Goal: Task Accomplishment & Management: Complete application form

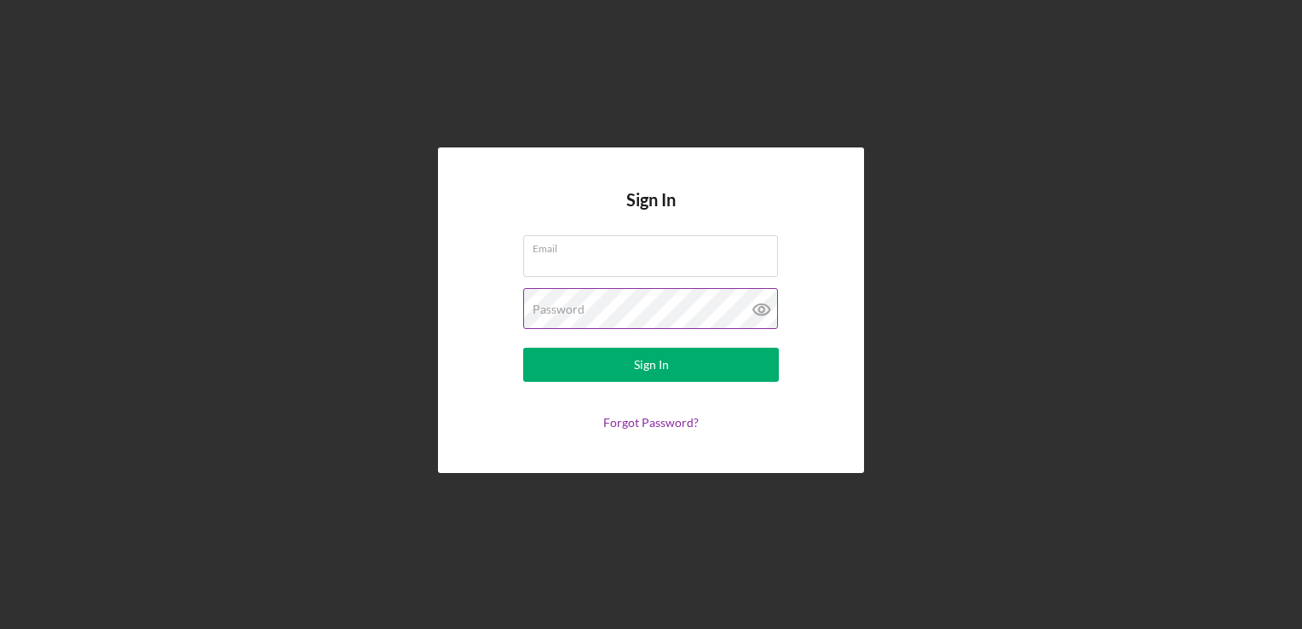
type input "In The Beginning Incubator"
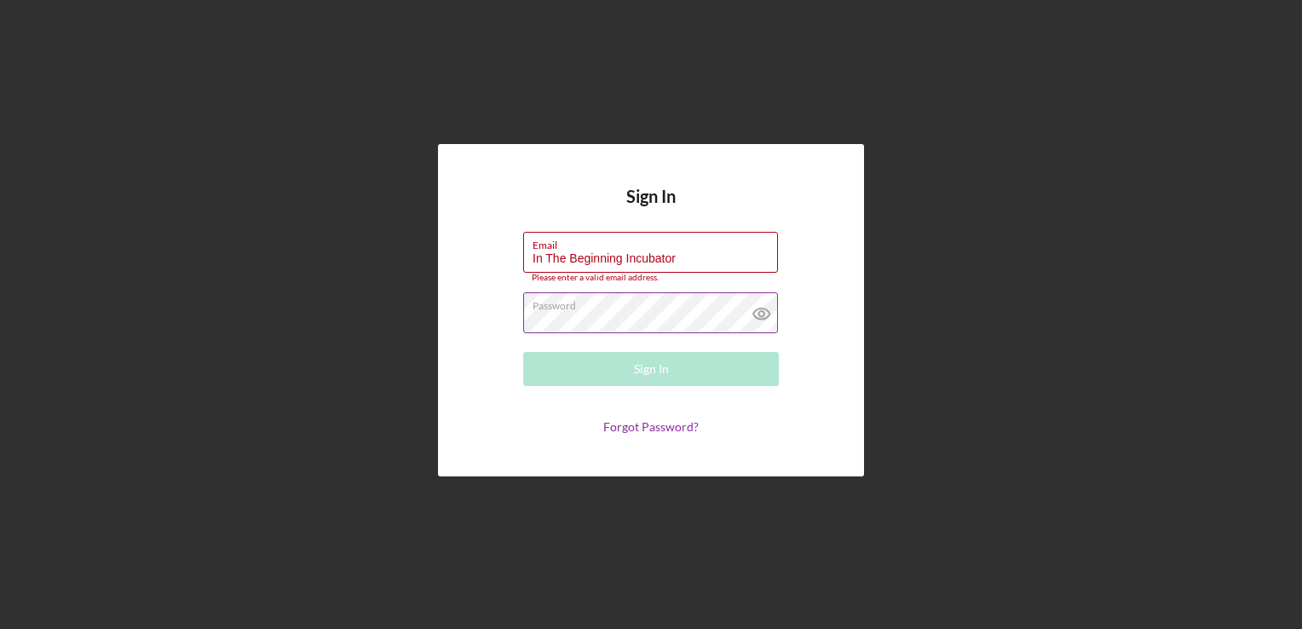
click at [762, 311] on icon at bounding box center [761, 313] width 43 height 43
click at [932, 278] on div "Sign In Email In The Beginning Incubator Please enter a valid email address. Pa…" at bounding box center [651, 310] width 1285 height 620
click at [682, 254] on input "In The Beginning Incubator" at bounding box center [650, 252] width 255 height 41
drag, startPoint x: 681, startPoint y: 264, endPoint x: 514, endPoint y: 287, distance: 169.4
click at [514, 287] on form "Email In The Beginning Incubator Please enter a valid email address. Password S…" at bounding box center [650, 333] width 341 height 203
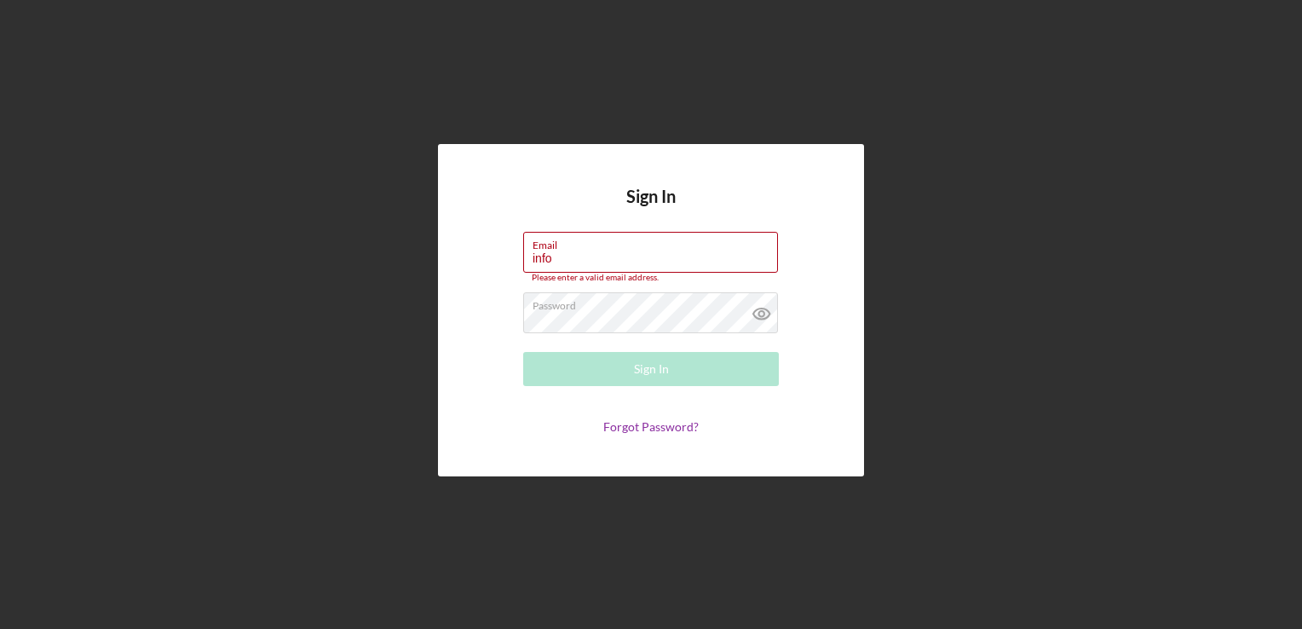
type input "[EMAIL_ADDRESS][DOMAIN_NAME]"
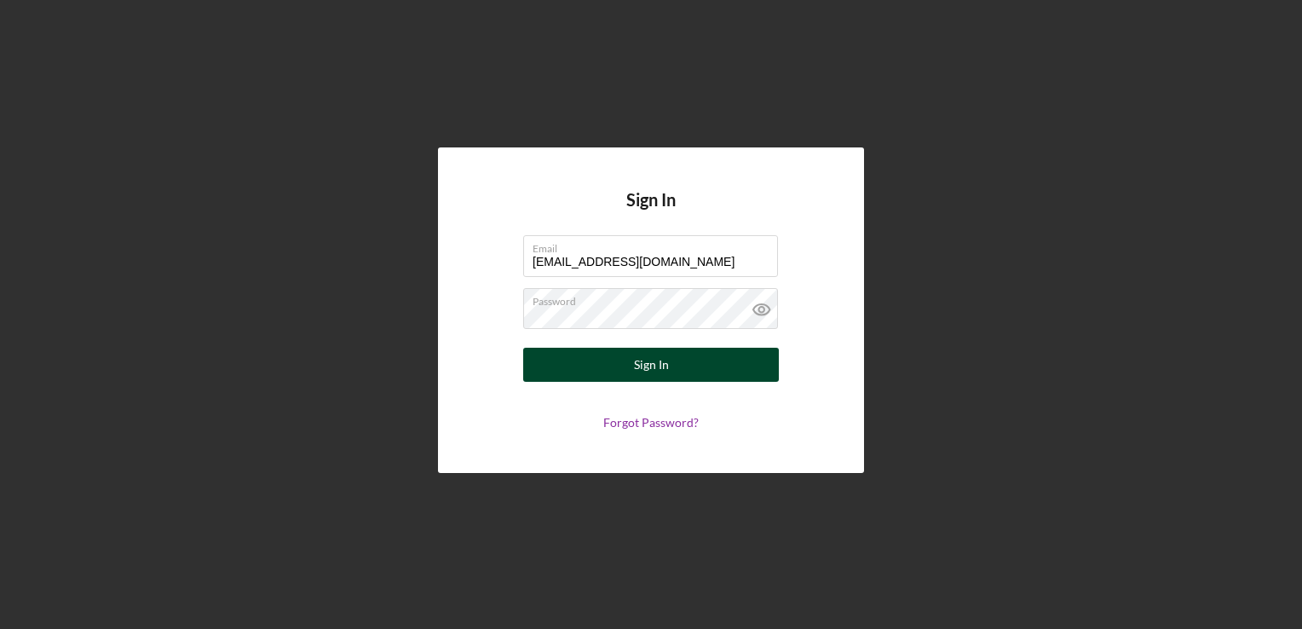
click at [647, 366] on div "Sign In" at bounding box center [651, 365] width 35 height 34
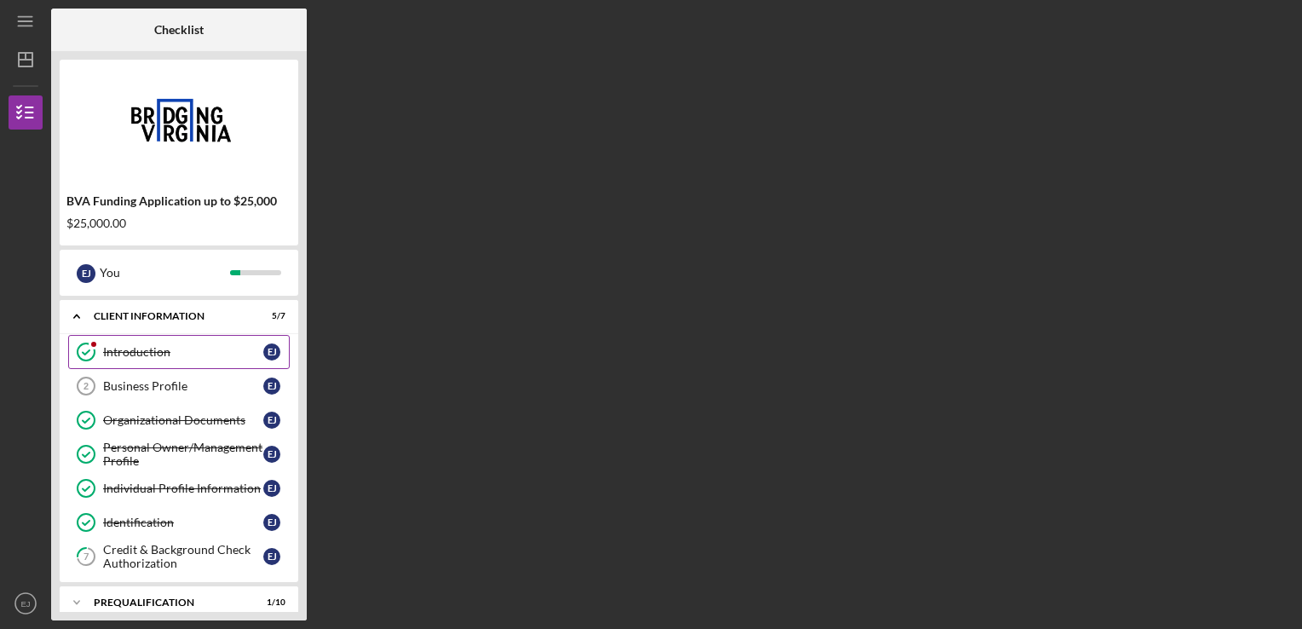
click at [133, 359] on link "Introduction Introduction [PERSON_NAME]" at bounding box center [178, 352] width 221 height 34
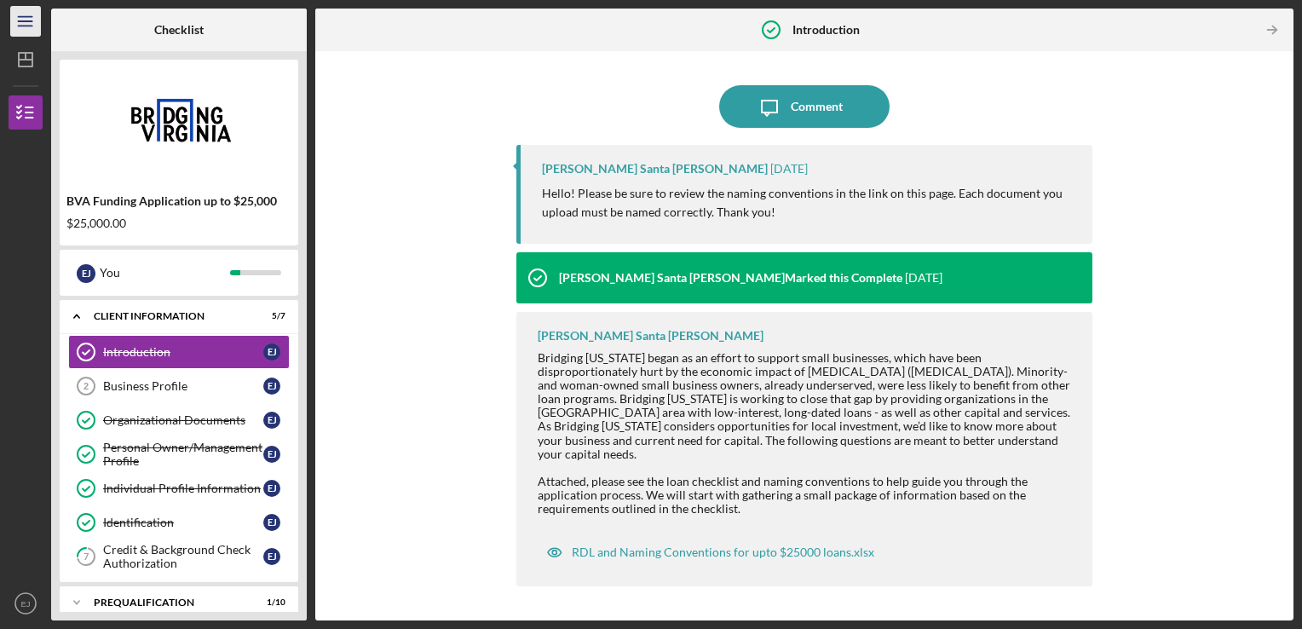
click at [26, 22] on icon "Icon/Menu" at bounding box center [26, 22] width 38 height 38
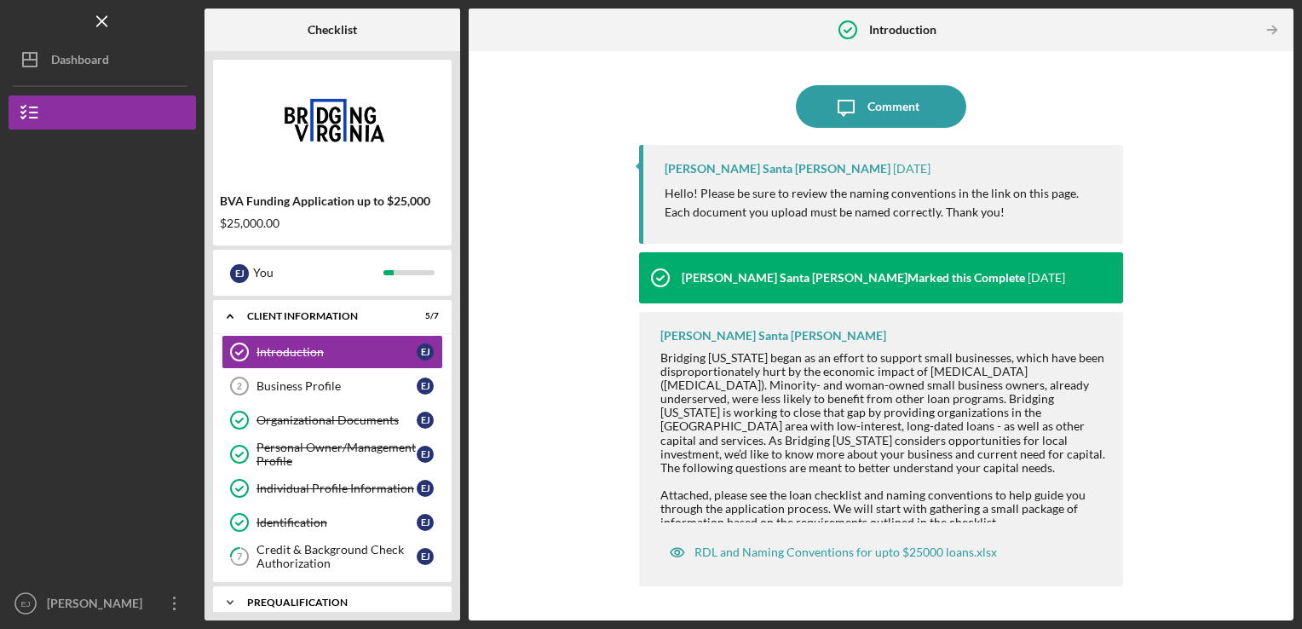
click at [300, 601] on div "Prequalification" at bounding box center [338, 602] width 183 height 10
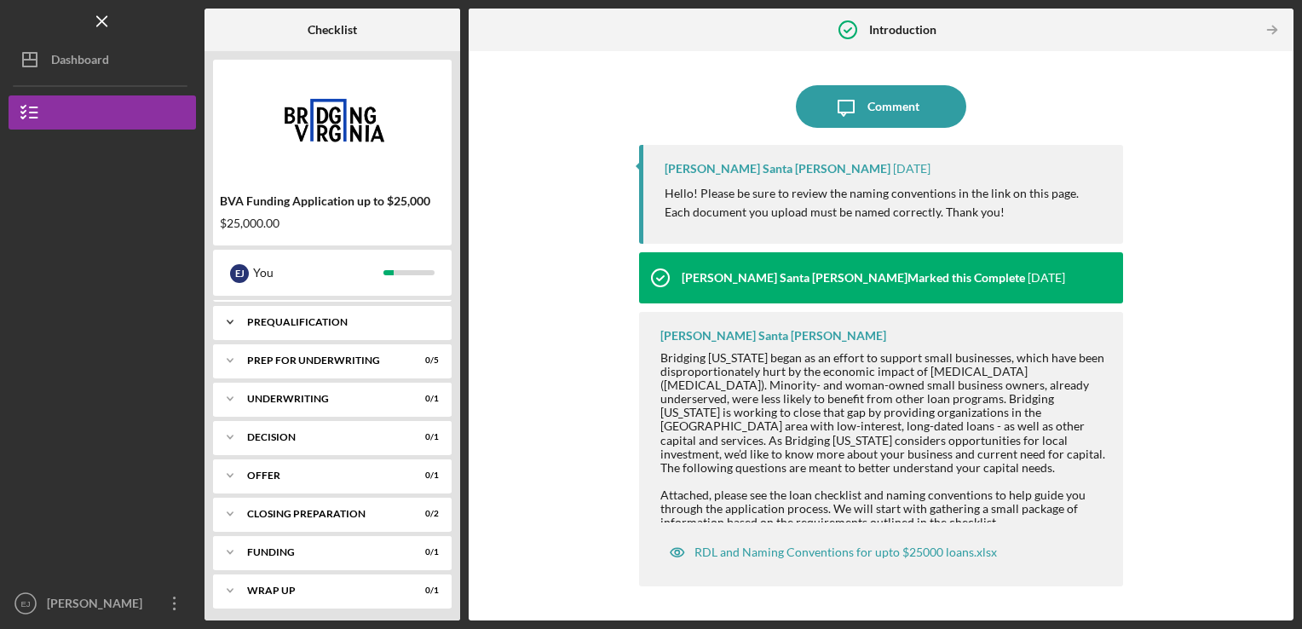
scroll to position [283, 0]
click at [366, 227] on div "$25,000.00" at bounding box center [332, 223] width 225 height 14
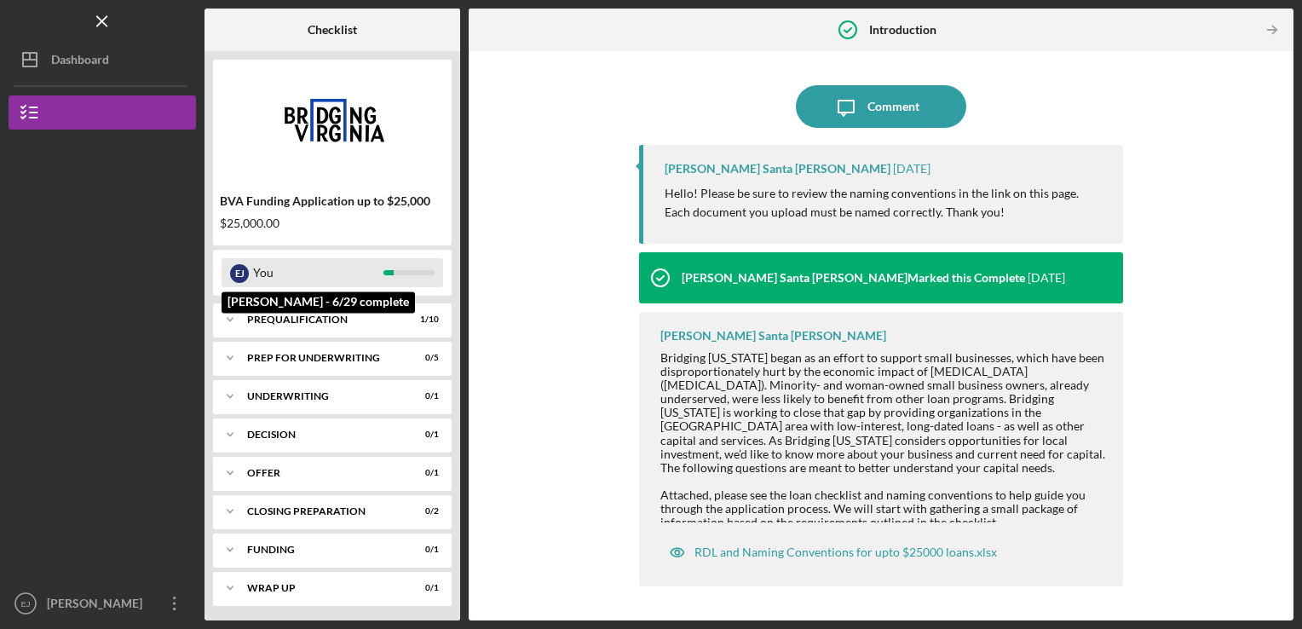
click at [340, 267] on div "You" at bounding box center [318, 272] width 130 height 29
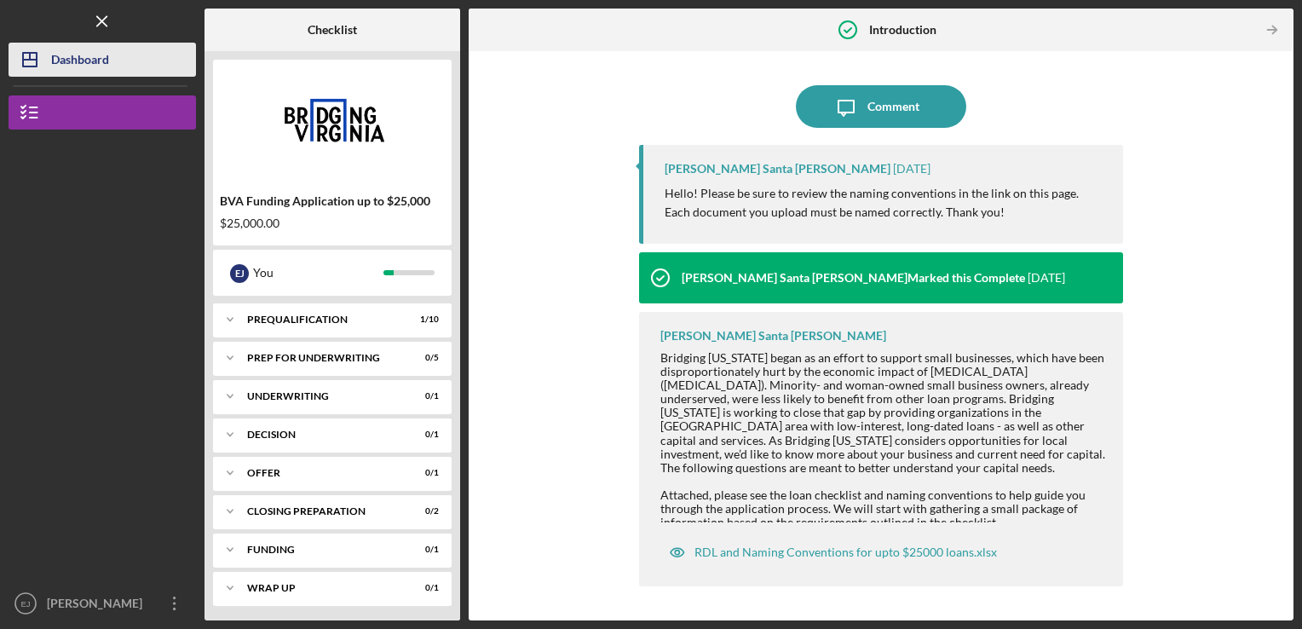
click at [73, 62] on div "Dashboard" at bounding box center [80, 62] width 58 height 38
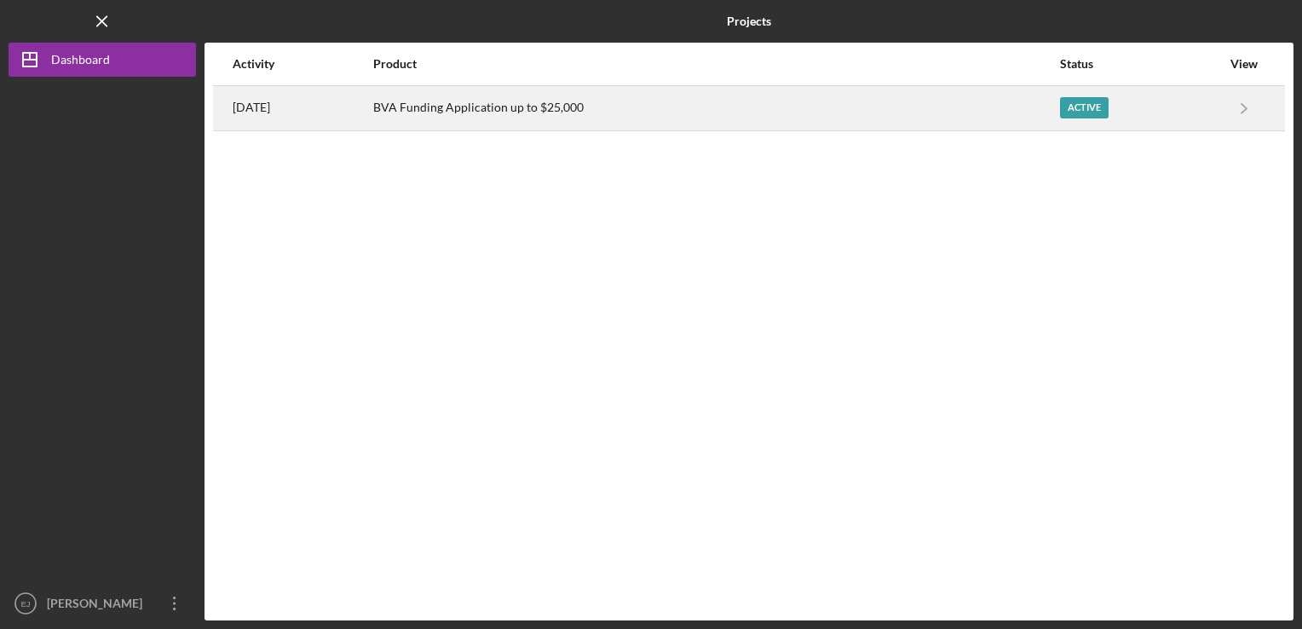
click at [446, 113] on div "BVA Funding Application up to $25,000" at bounding box center [715, 108] width 685 height 43
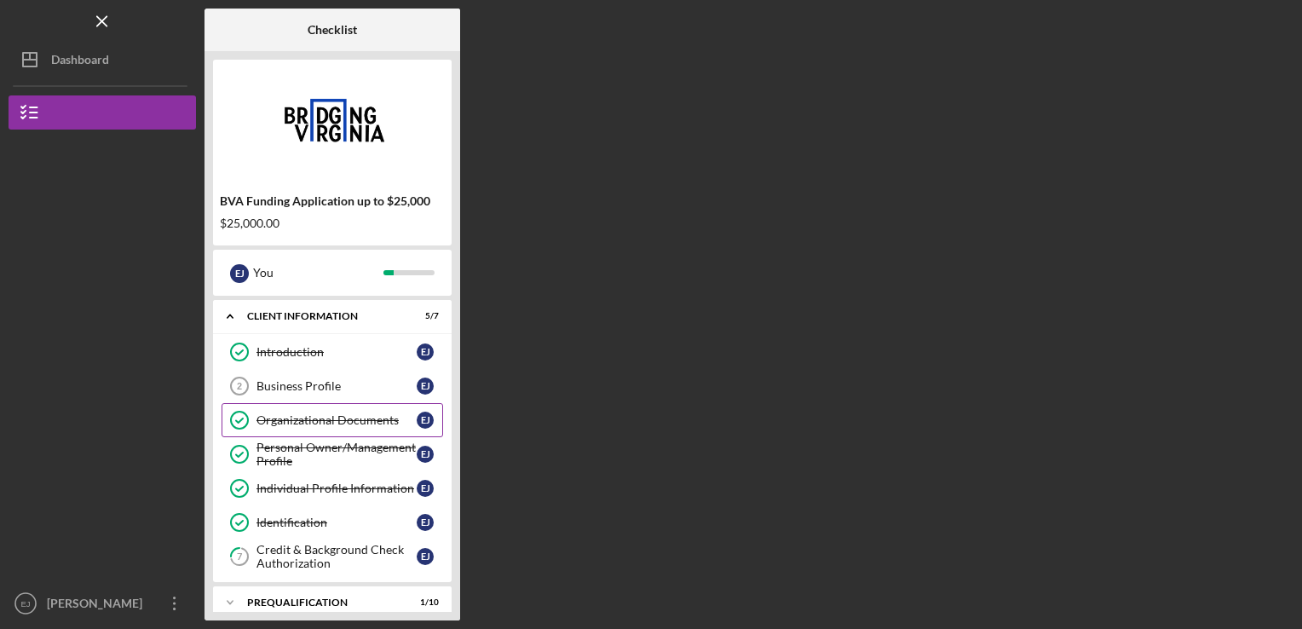
click at [308, 424] on div "Organizational Documents" at bounding box center [336, 420] width 160 height 14
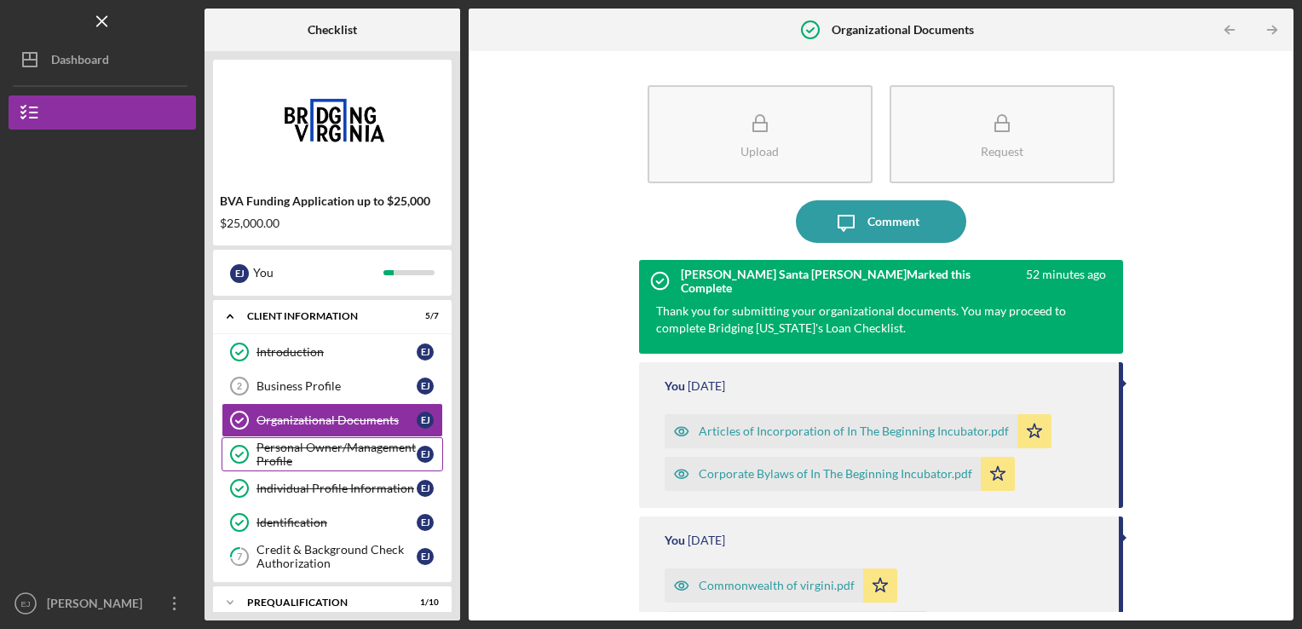
click at [324, 457] on div "Personal Owner/Management Profile" at bounding box center [336, 453] width 160 height 27
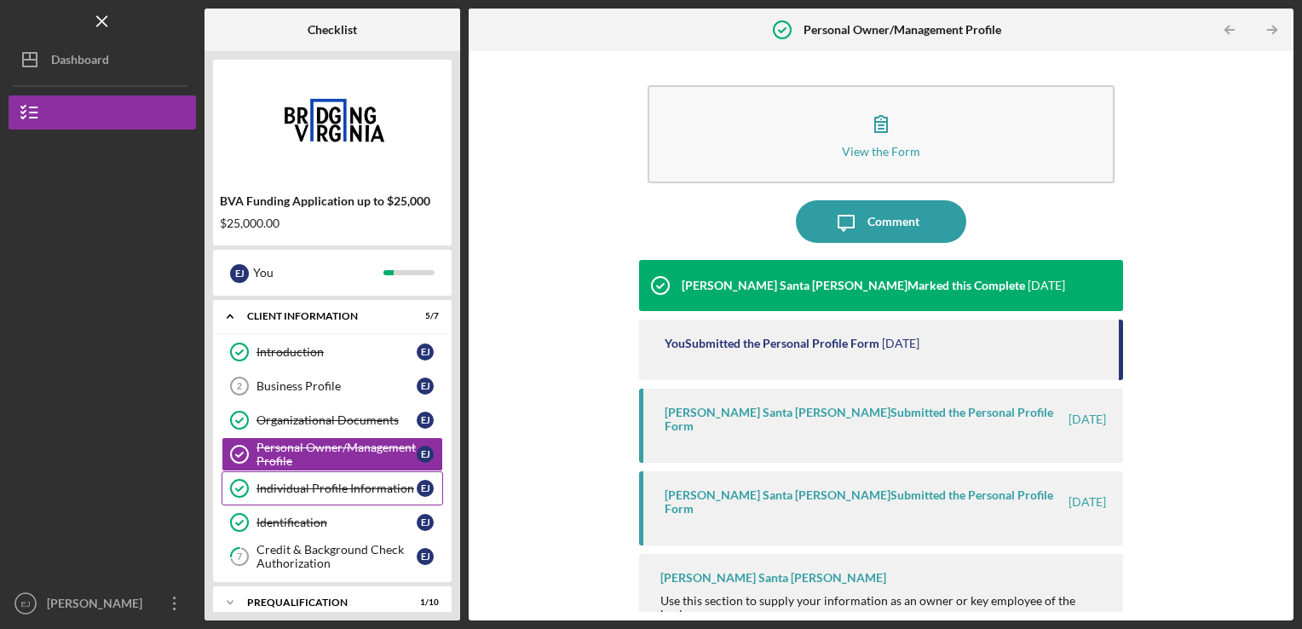
click at [327, 496] on link "Individual Profile Information Individual Profile Information [PERSON_NAME]" at bounding box center [331, 488] width 221 height 34
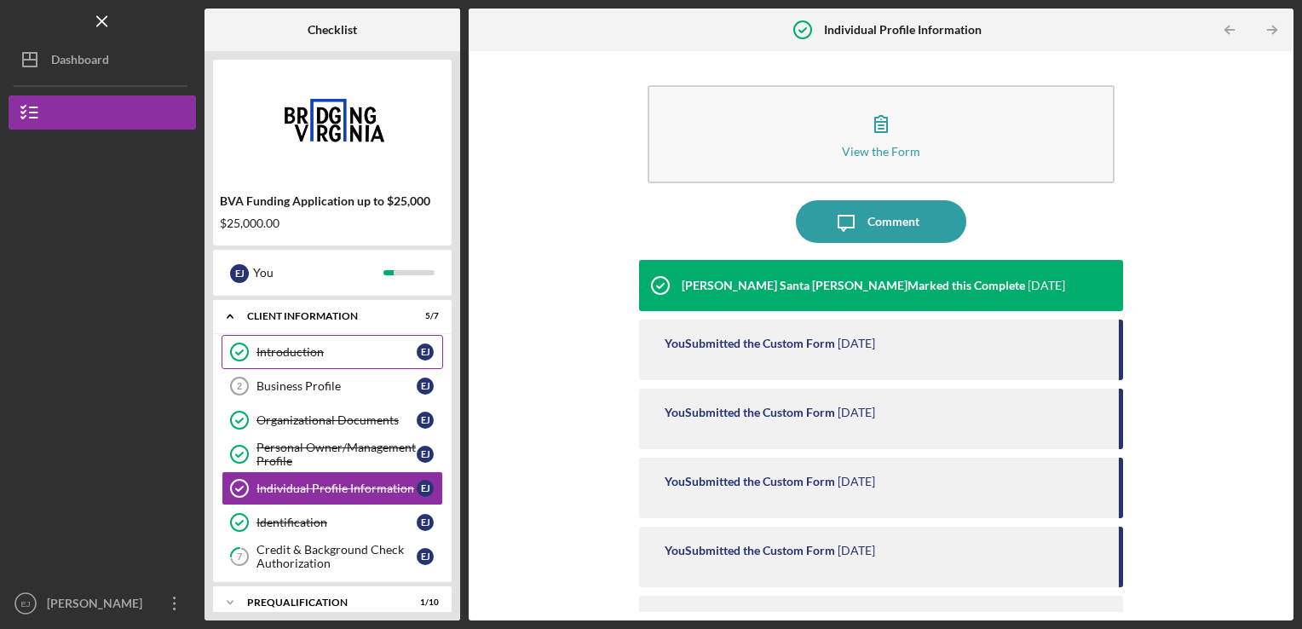
click at [300, 348] on div "Introduction" at bounding box center [336, 352] width 160 height 14
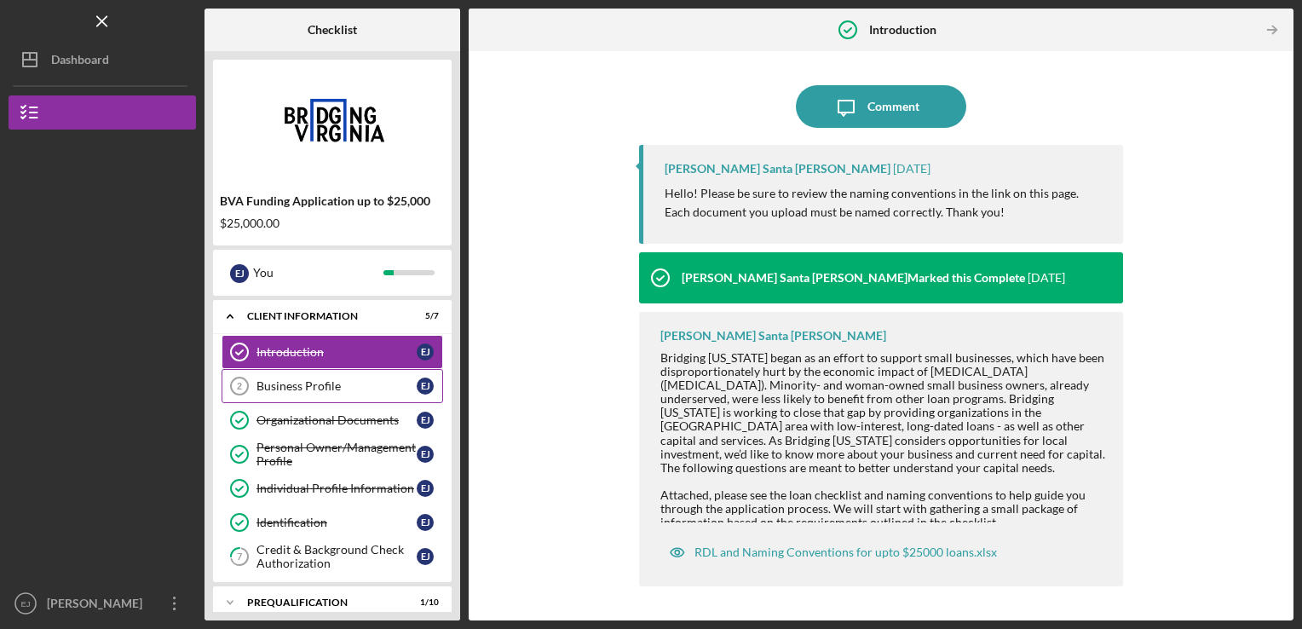
click at [338, 383] on div "Business Profile" at bounding box center [336, 386] width 160 height 14
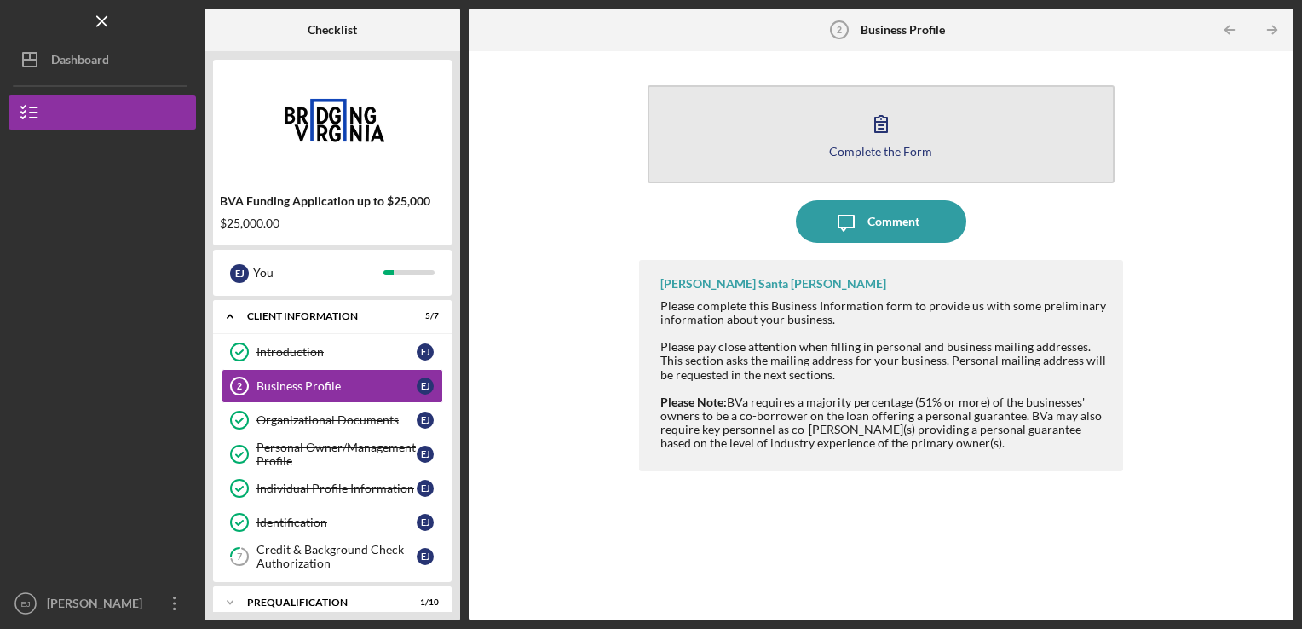
click at [883, 131] on icon "button" at bounding box center [881, 124] width 12 height 16
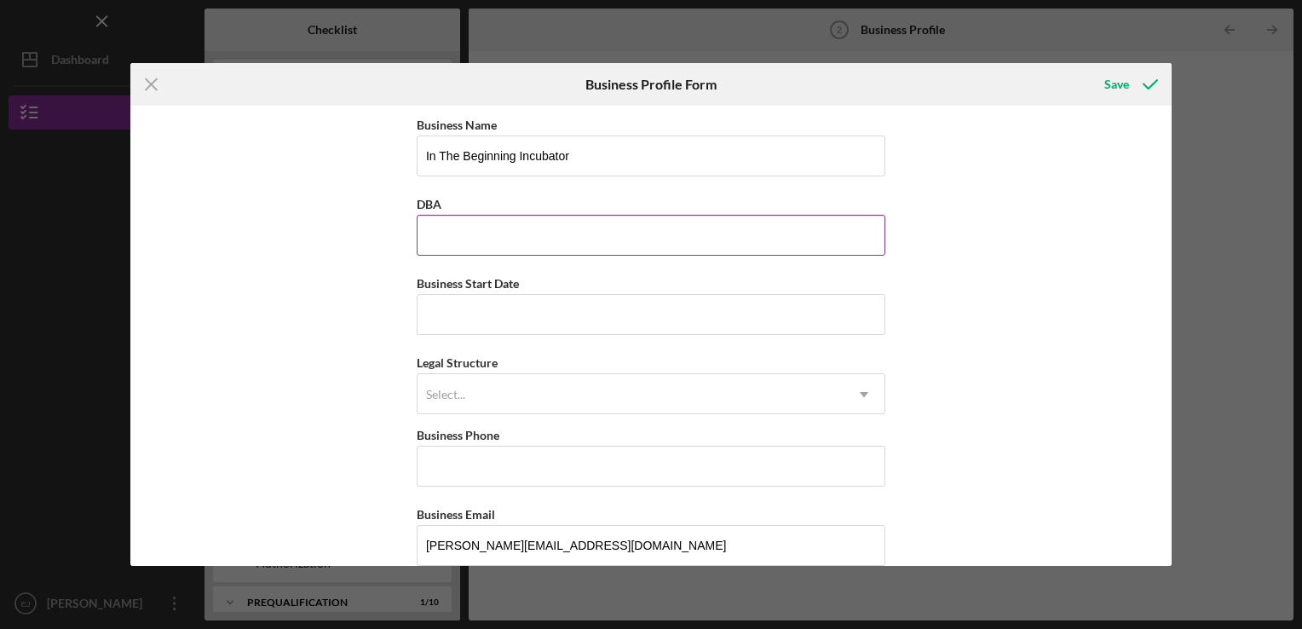
click at [685, 236] on input "DBA" at bounding box center [651, 235] width 469 height 41
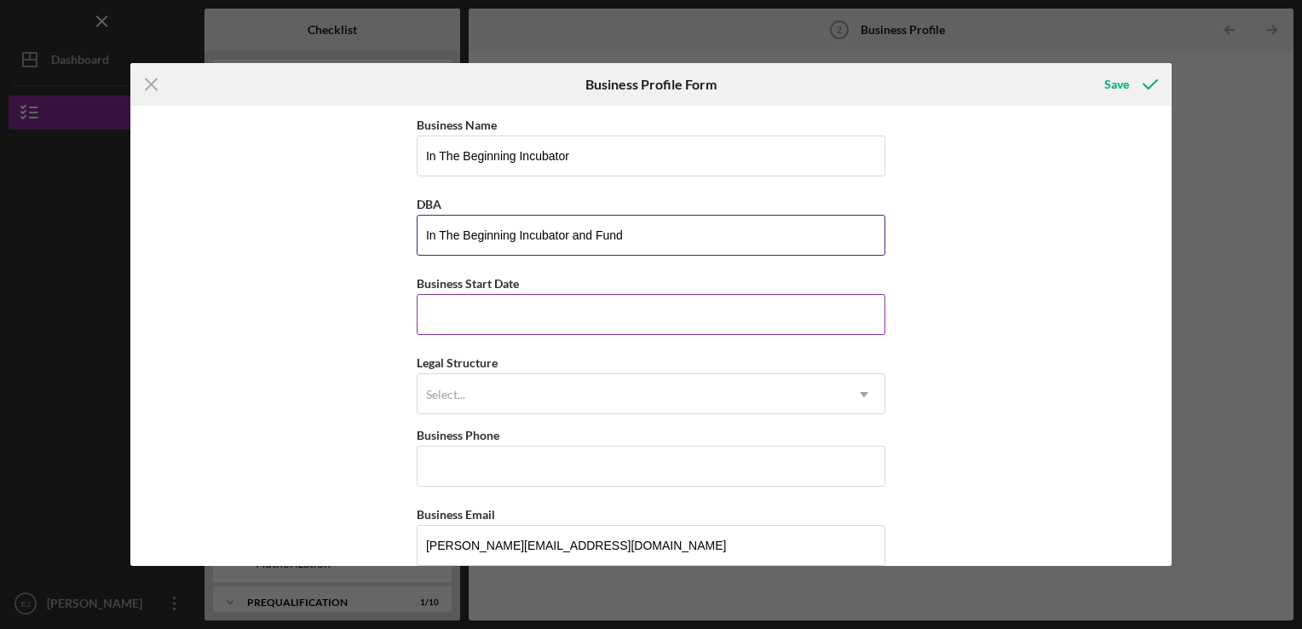
type input "In The Beginning Incubator and Fund"
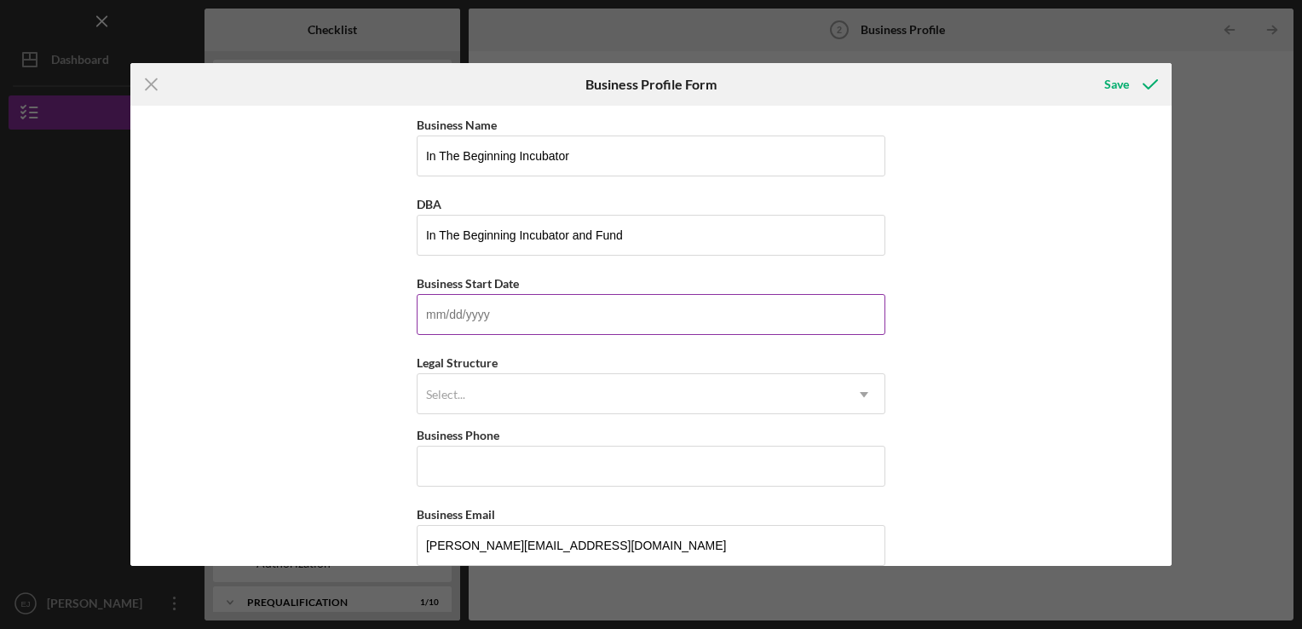
click at [674, 323] on input "Business Start Date" at bounding box center [651, 314] width 469 height 41
type input "[DATE]"
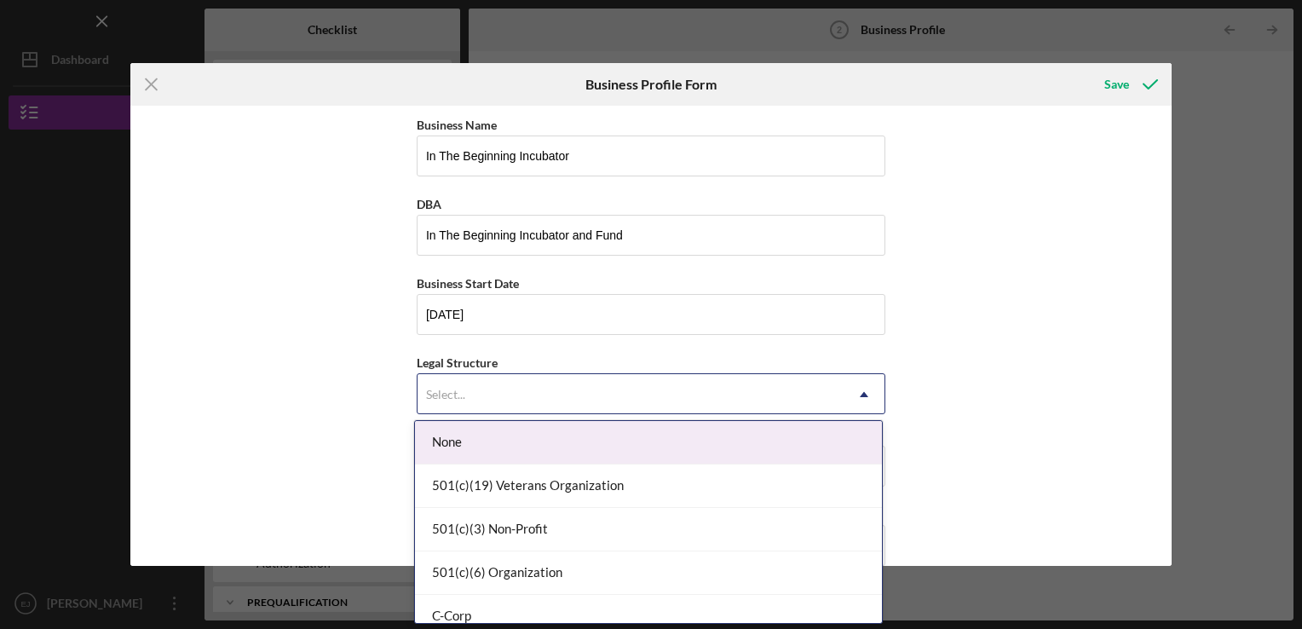
click at [610, 396] on div "Select..." at bounding box center [630, 394] width 426 height 39
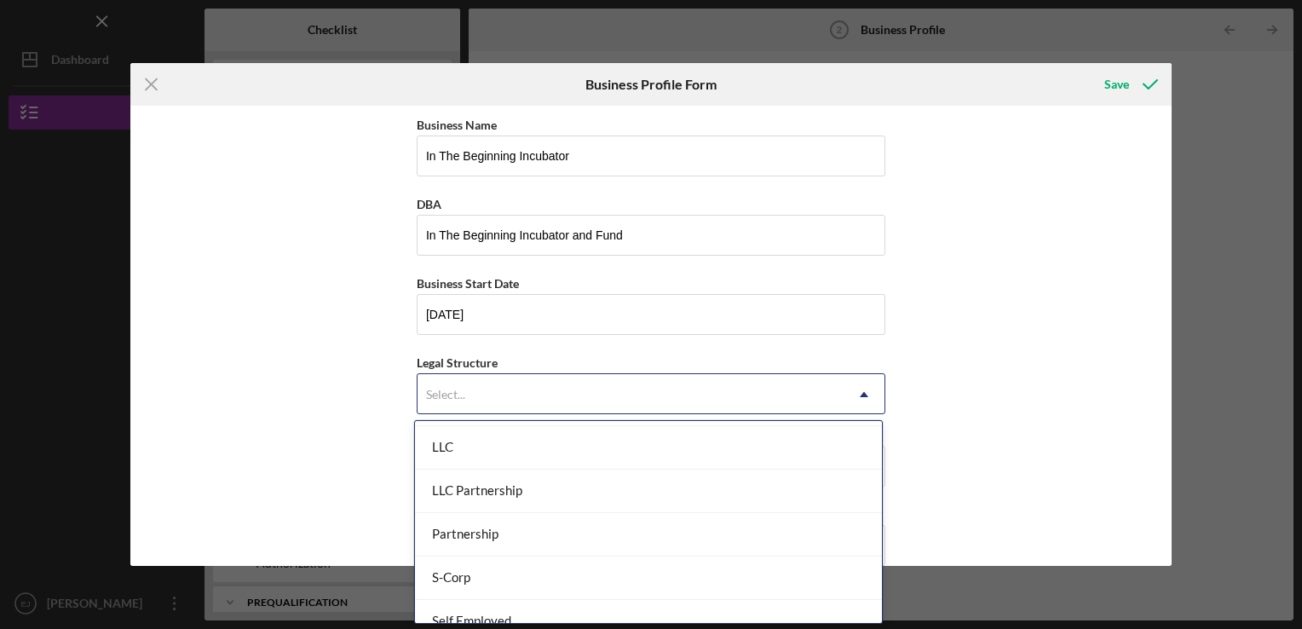
scroll to position [337, 0]
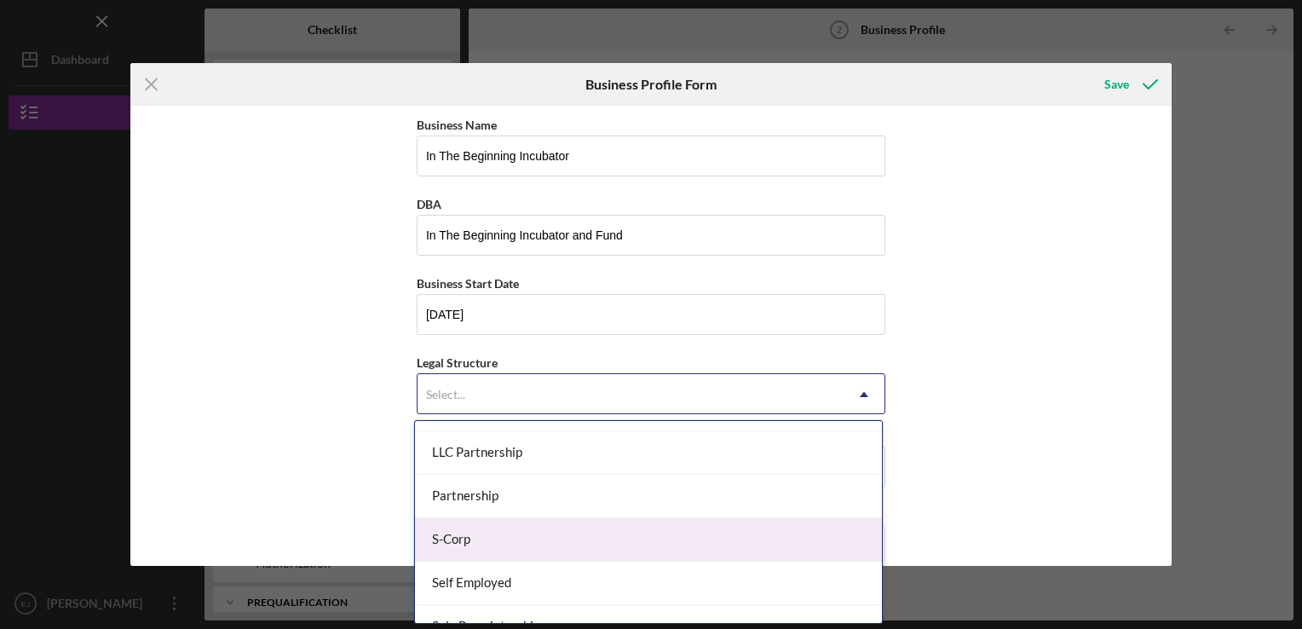
click at [796, 527] on div "S-Corp" at bounding box center [648, 539] width 467 height 43
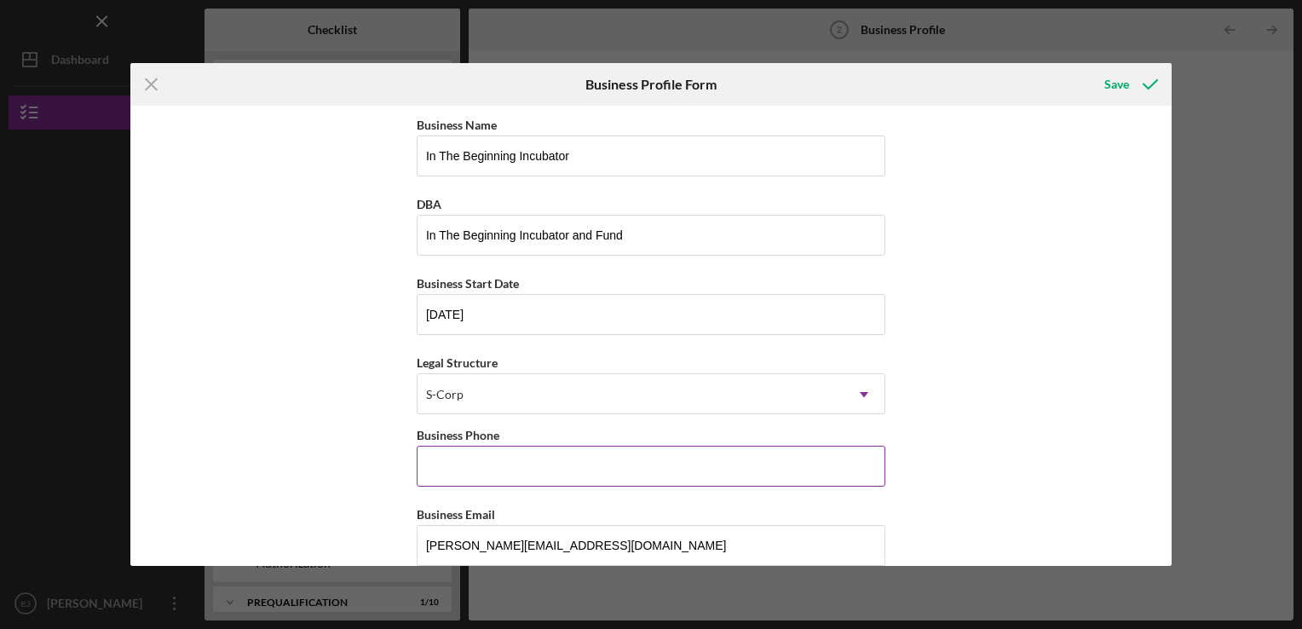
click at [689, 468] on input "Business Phone" at bounding box center [651, 466] width 469 height 41
type input "[PHONE_NUMBER]"
type input "[STREET_ADDRESS]"
type input "VA - Chesterfield"
type input "23236"
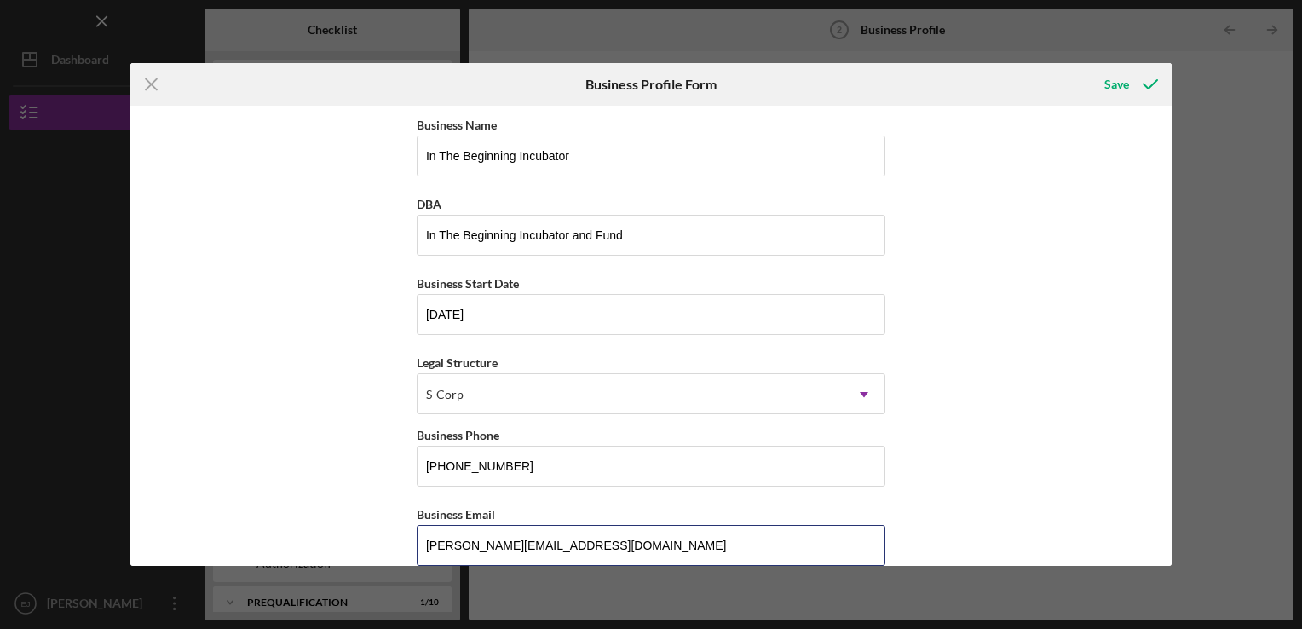
drag, startPoint x: 454, startPoint y: 543, endPoint x: 404, endPoint y: 534, distance: 51.1
click at [404, 534] on div "Business Name In The Beginning Incubator DBA In The Beginning Incubator and Fun…" at bounding box center [650, 336] width 1041 height 460
type input "[EMAIL_ADDRESS][DOMAIN_NAME]"
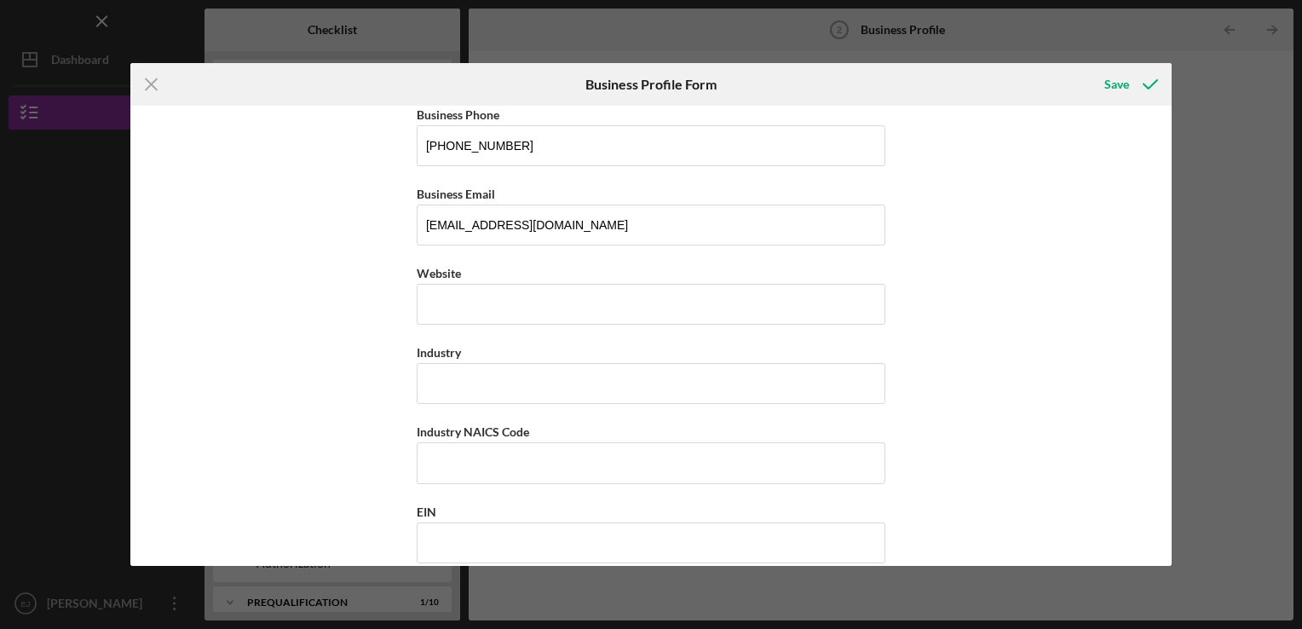
scroll to position [323, 0]
click at [656, 315] on input "Website" at bounding box center [651, 301] width 469 height 41
click at [463, 296] on input "Website" at bounding box center [651, 301] width 469 height 41
paste input "[DOMAIN_NAME][URL]"
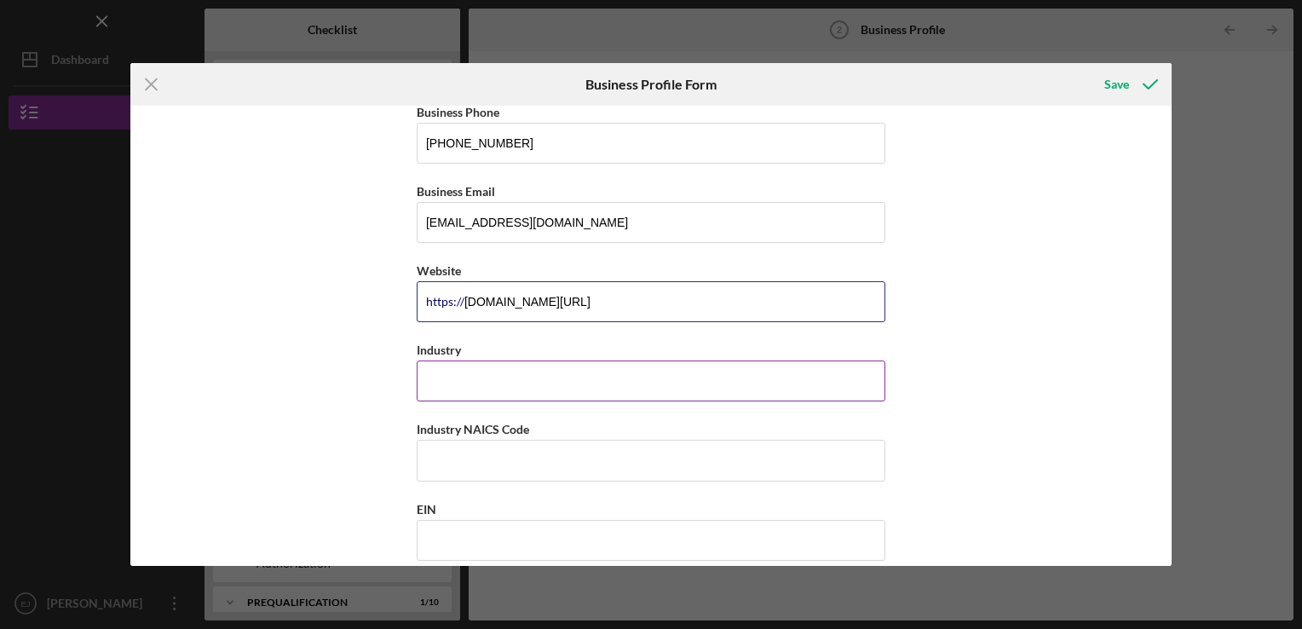
type input "[DOMAIN_NAME][URL]"
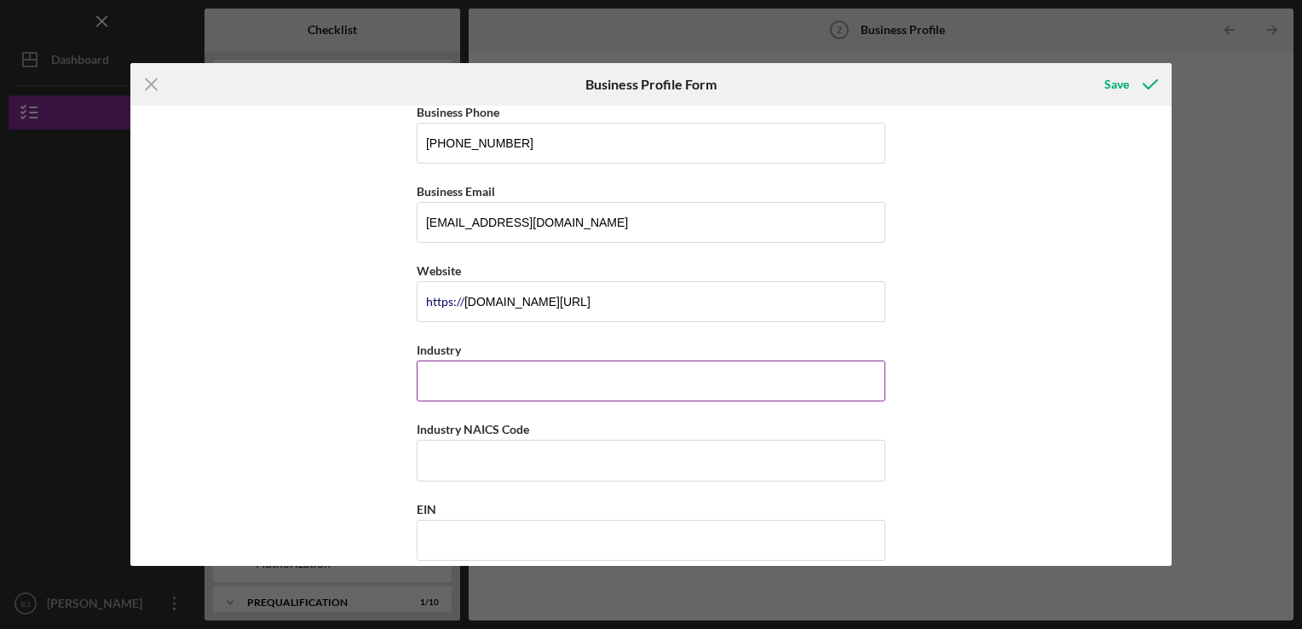
click at [461, 387] on input "Industry" at bounding box center [651, 380] width 469 height 41
type input "Business Consulting"
click at [458, 457] on input "Industry NAICS Code" at bounding box center [651, 460] width 469 height 41
click at [453, 469] on input "Industry NAICS Code" at bounding box center [651, 460] width 469 height 41
paste input "541611"
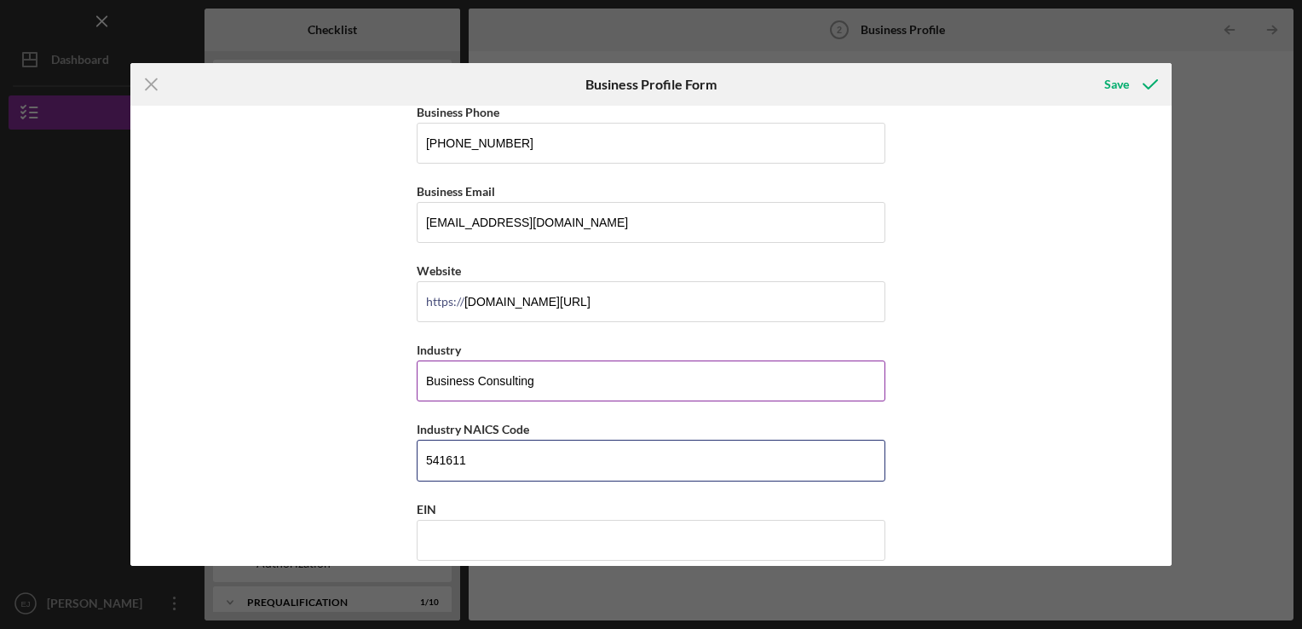
type input "541611"
drag, startPoint x: 528, startPoint y: 375, endPoint x: 407, endPoint y: 370, distance: 121.1
click at [407, 370] on div "Business Name In The Beginning Incubator DBA In The Beginning Incubator and Fun…" at bounding box center [650, 336] width 1041 height 460
type input "Consulting Services"
click at [464, 550] on input "EIN" at bounding box center [651, 540] width 469 height 41
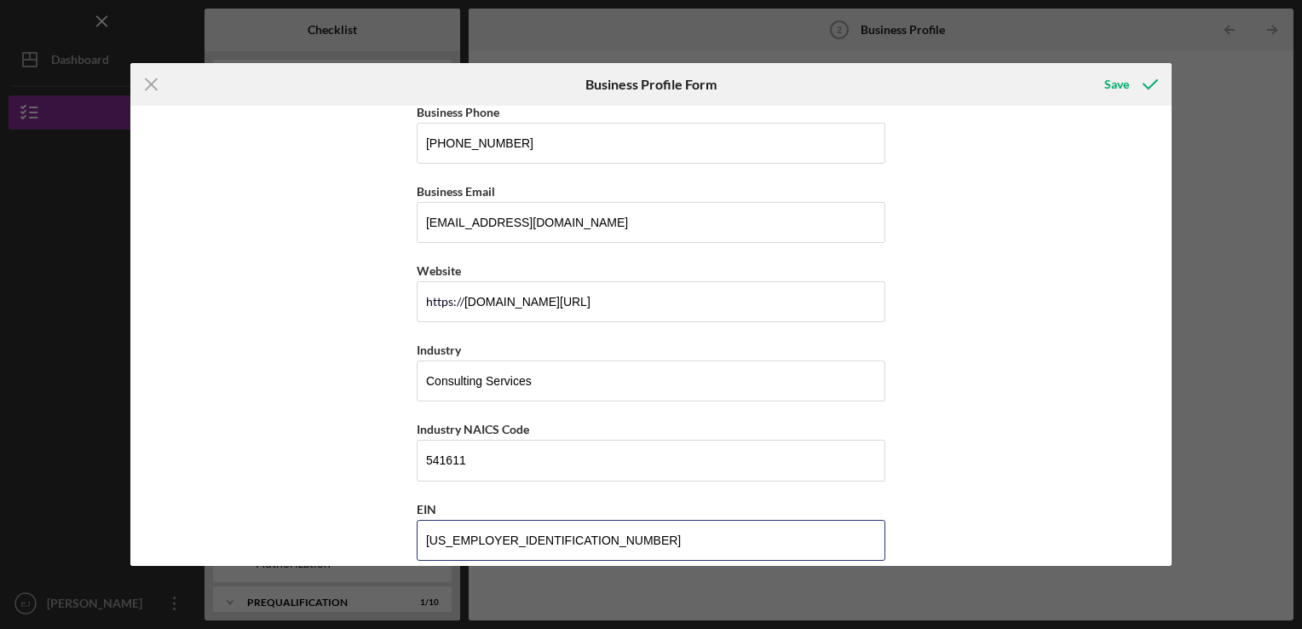
type input "[US_EMPLOYER_IDENTIFICATION_NUMBER]"
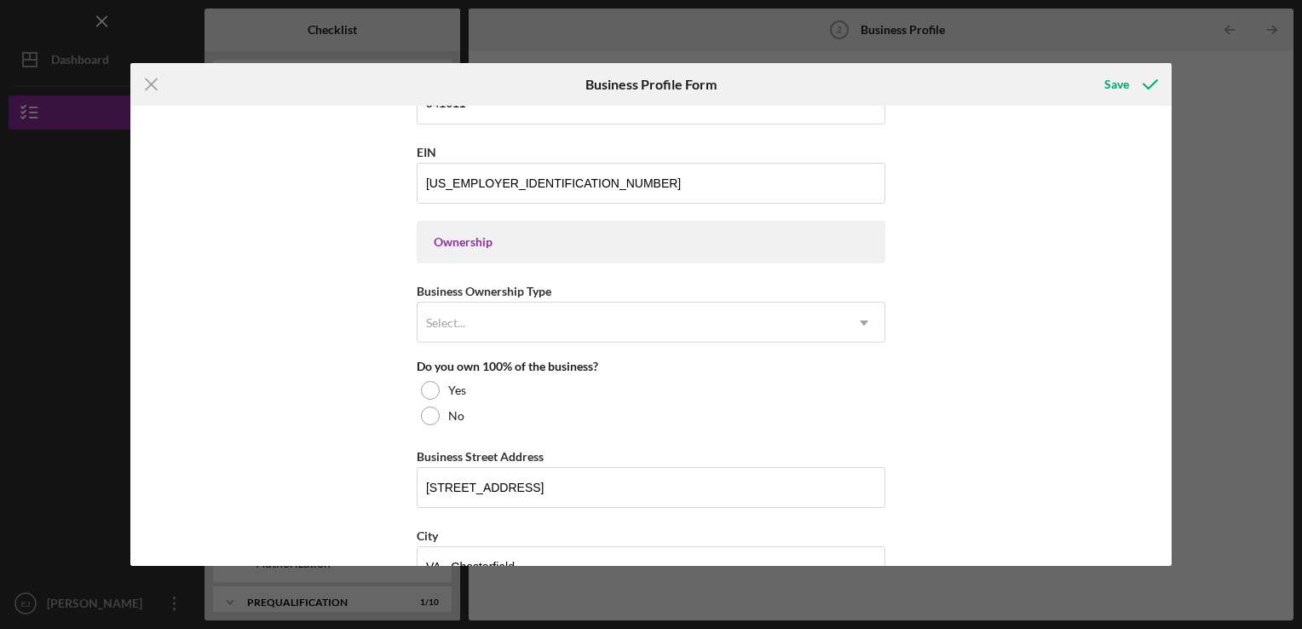
scroll to position [677, 0]
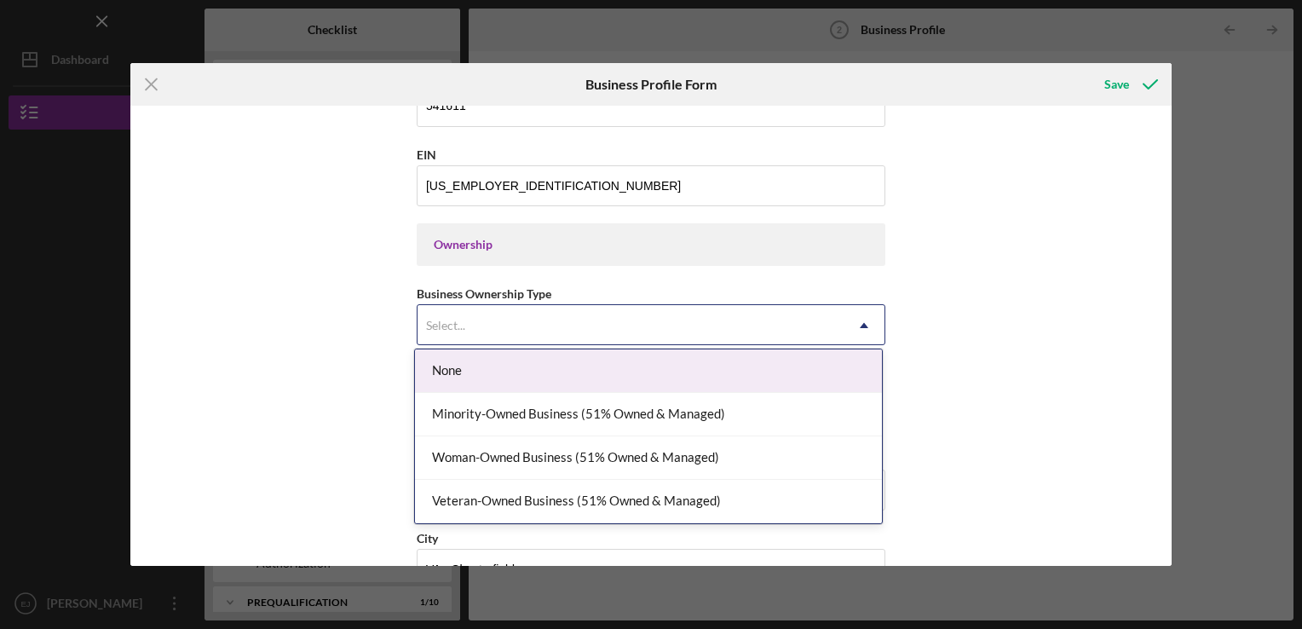
click at [862, 329] on icon "Icon/Dropdown Arrow" at bounding box center [863, 325] width 41 height 41
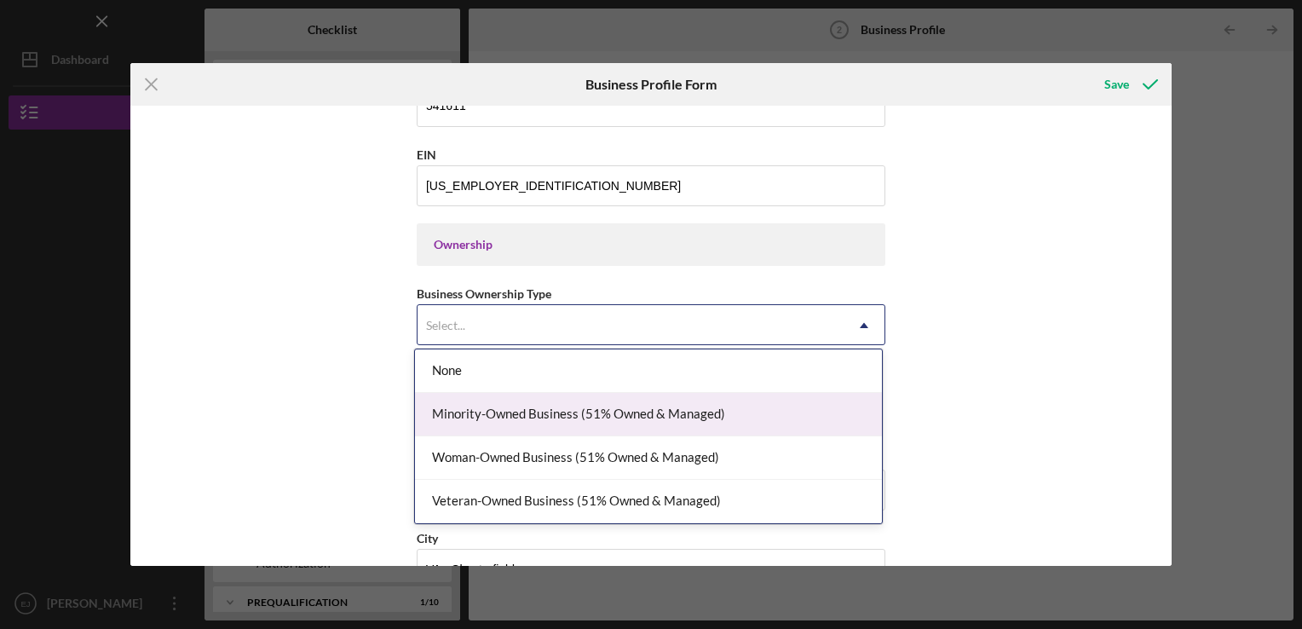
click at [702, 414] on div "Minority-Owned Business (51% Owned & Managed)" at bounding box center [648, 414] width 467 height 43
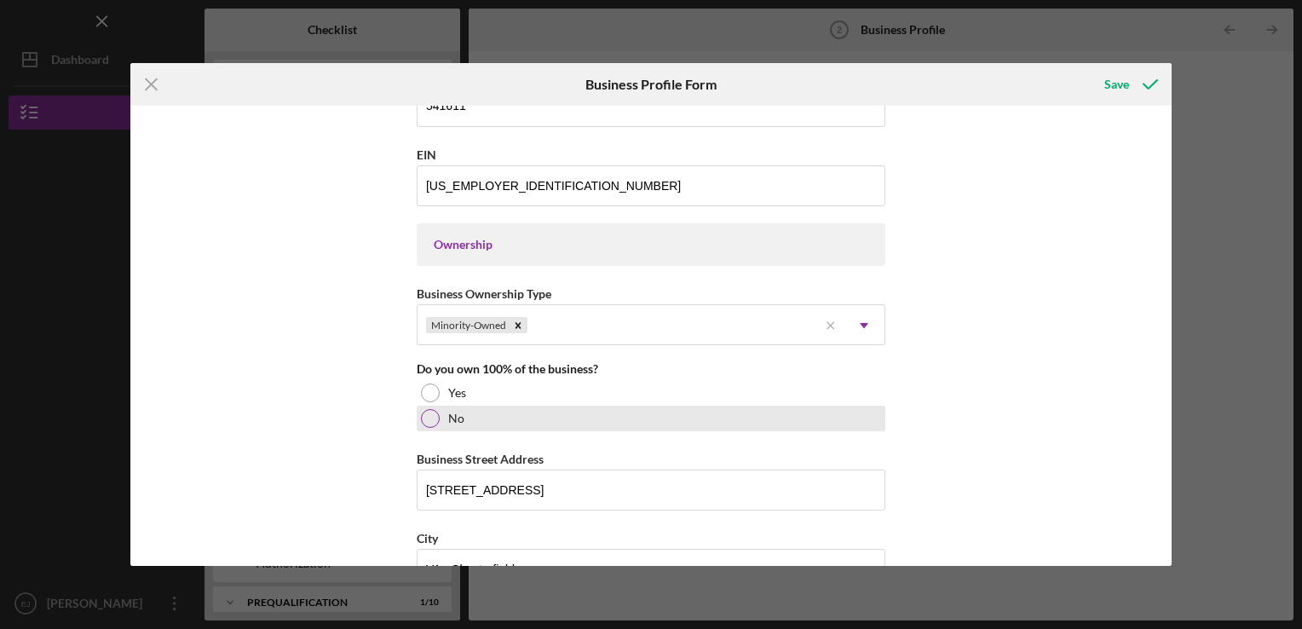
click at [624, 414] on div "No" at bounding box center [651, 418] width 469 height 26
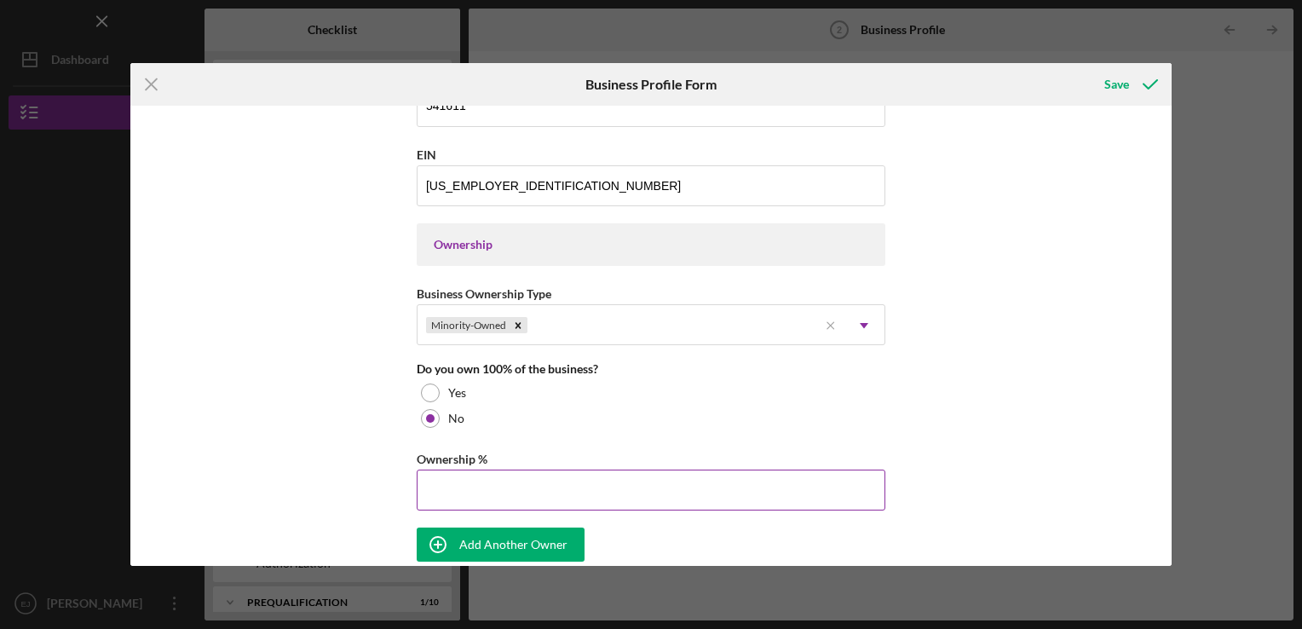
click at [664, 486] on input "Ownership %" at bounding box center [651, 489] width 469 height 41
type input "51.00%"
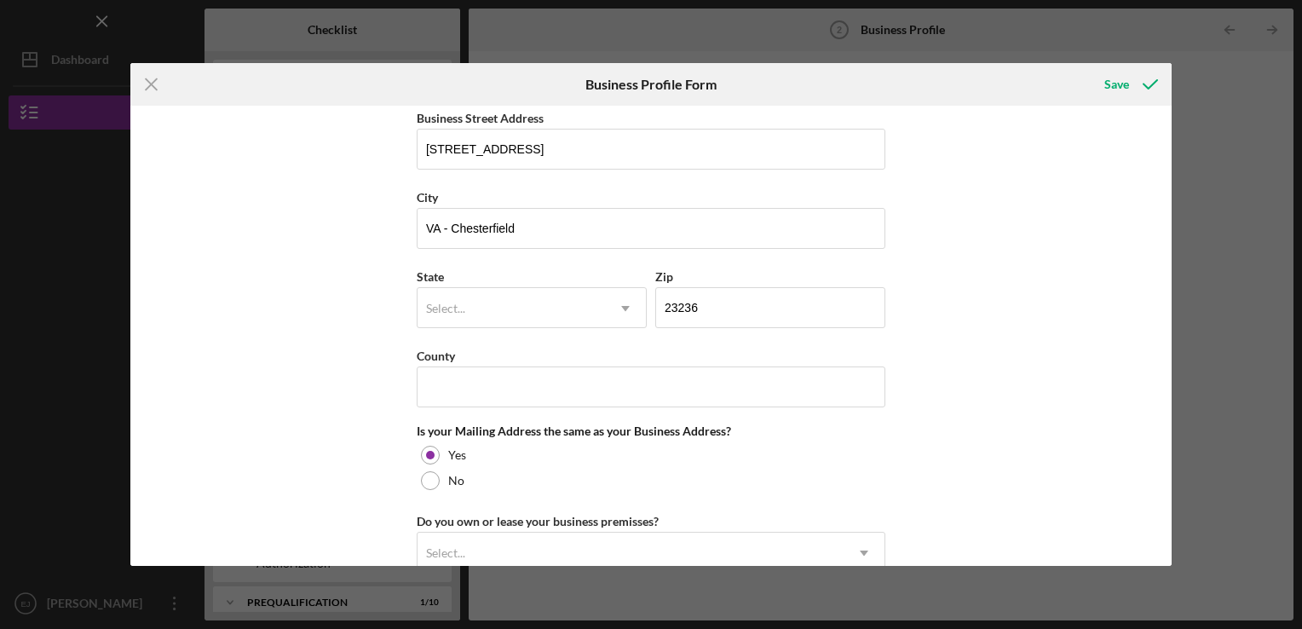
scroll to position [1168, 0]
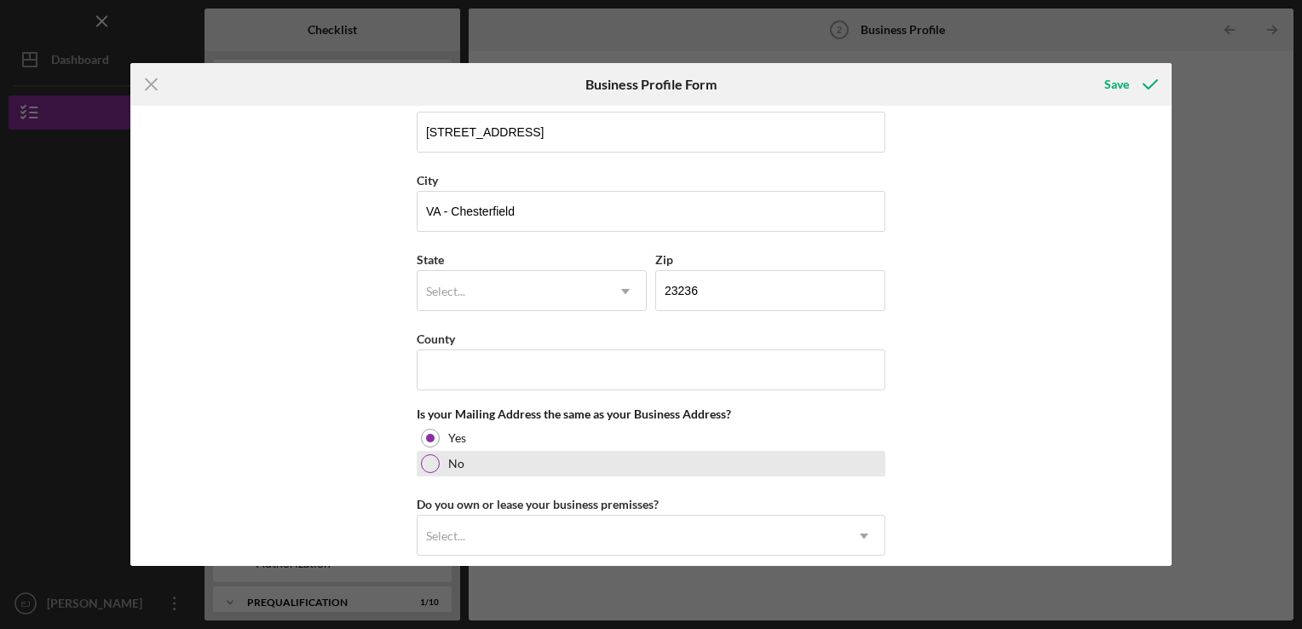
click at [426, 461] on div at bounding box center [430, 463] width 19 height 19
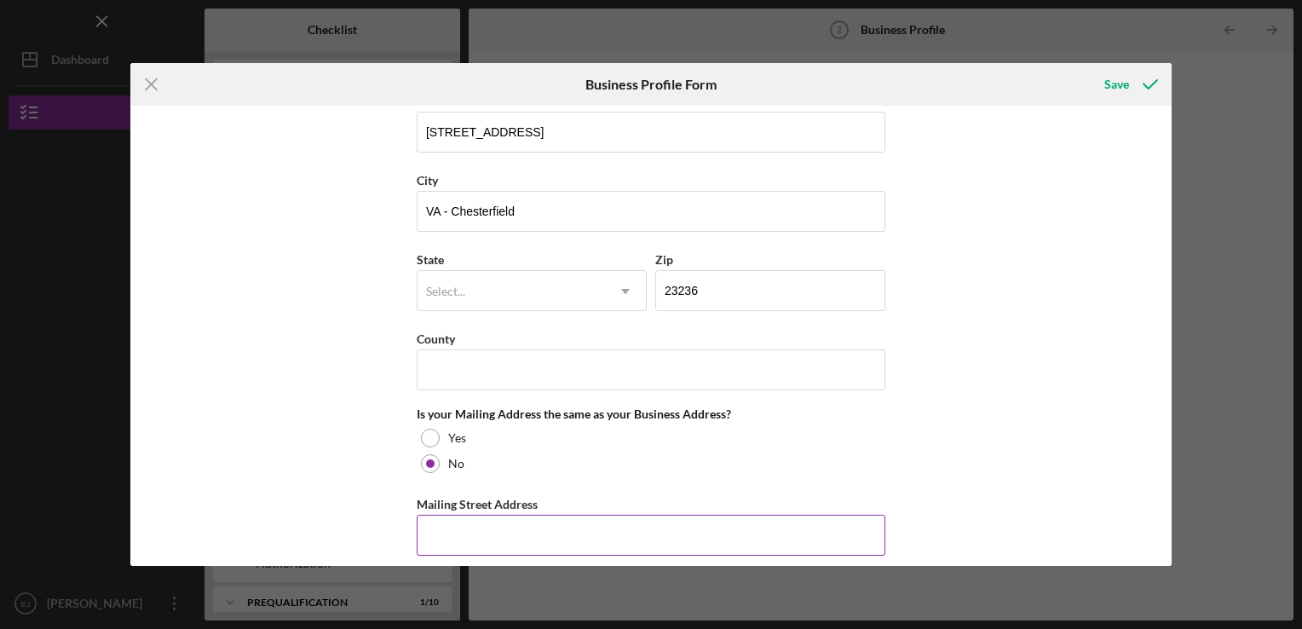
click at [772, 542] on input "Mailing Street Address" at bounding box center [651, 535] width 469 height 41
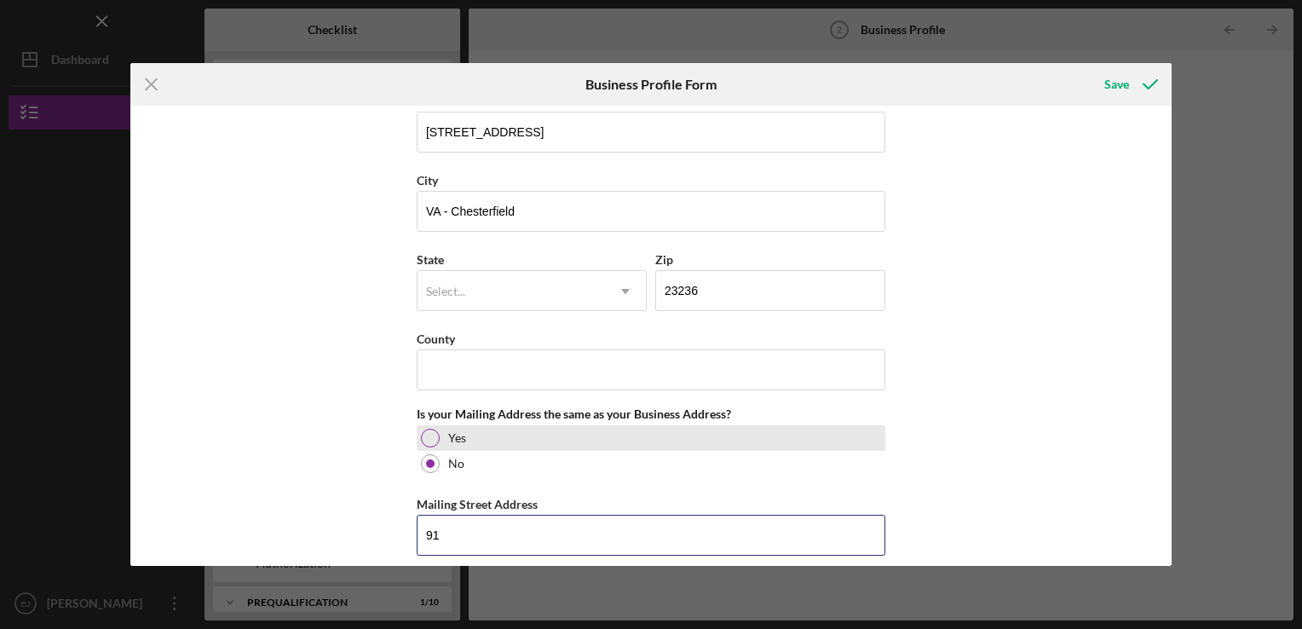
type input "919"
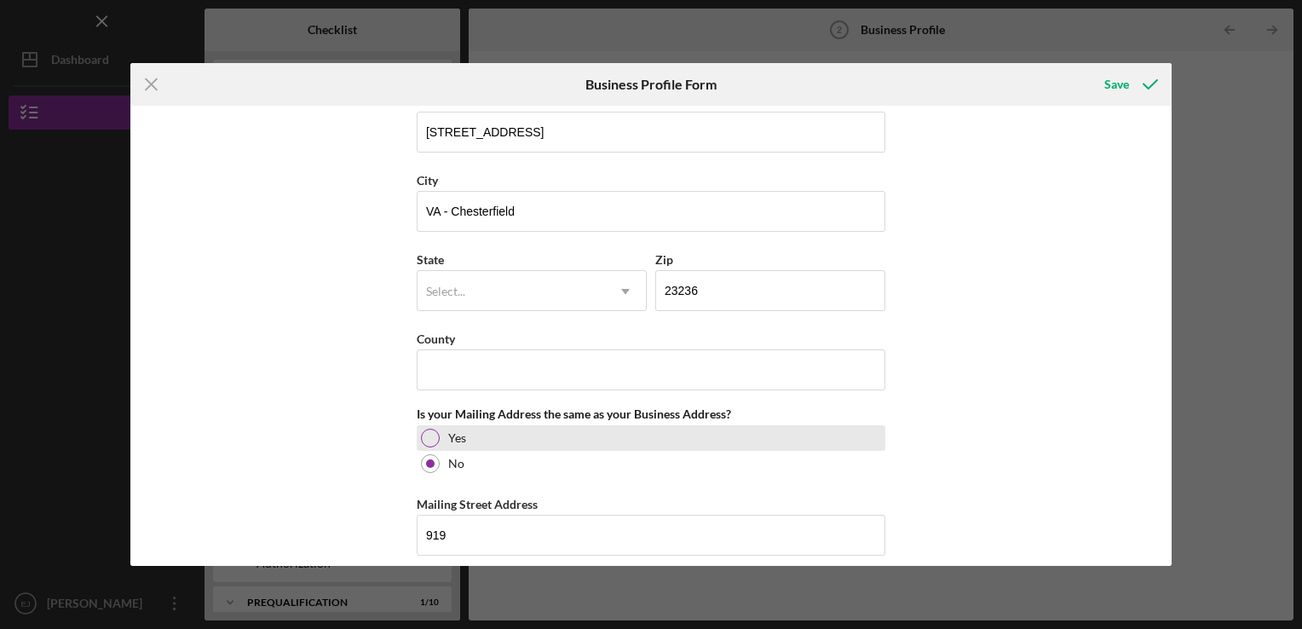
type input "Ri"
type input "23219"
type input "[US_STATE]"
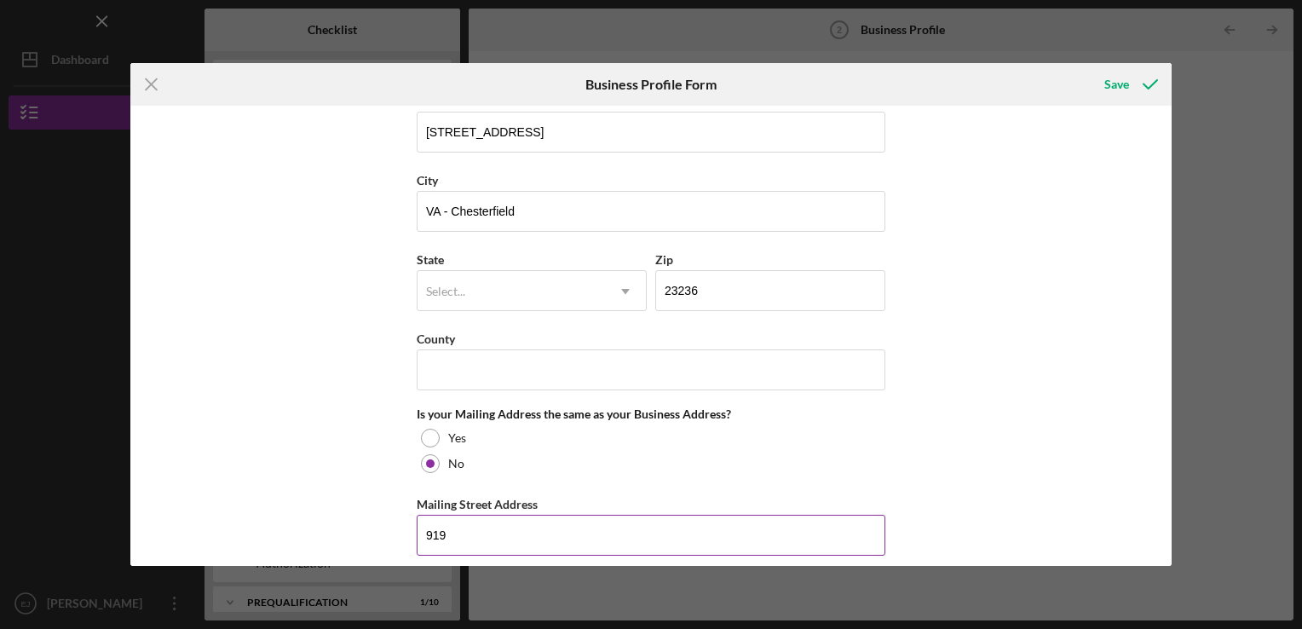
click at [491, 530] on input "919" at bounding box center [651, 535] width 469 height 41
type input "[STREET_ADDRESS]"
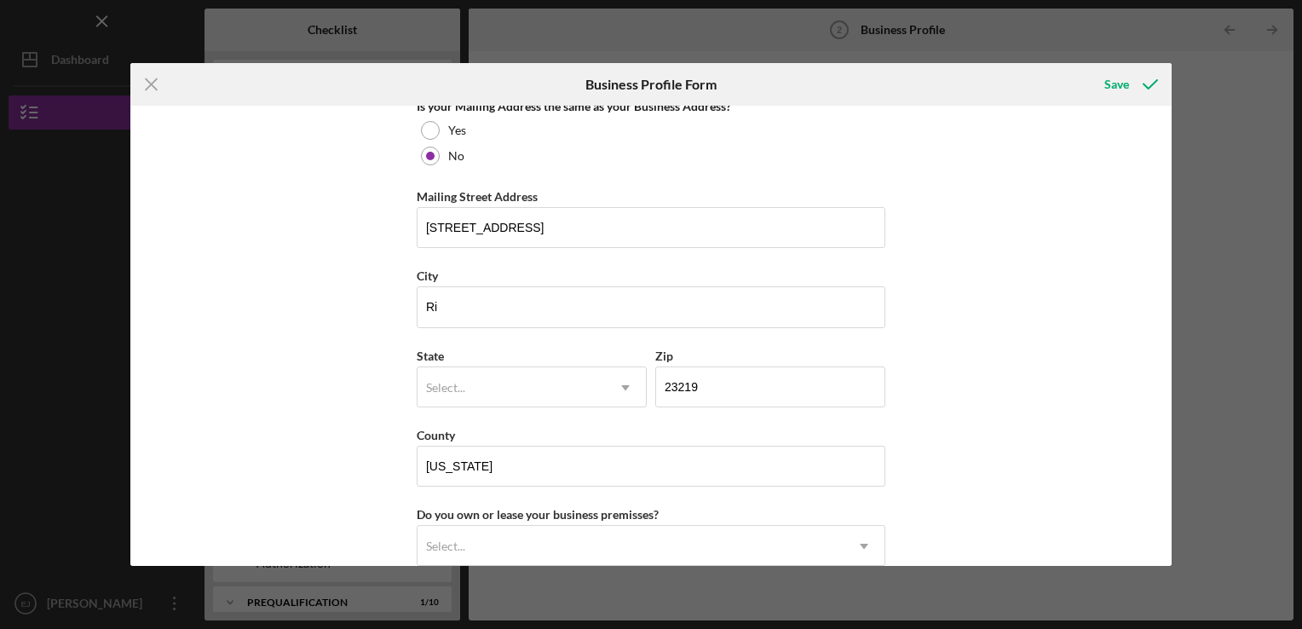
scroll to position [1479, 0]
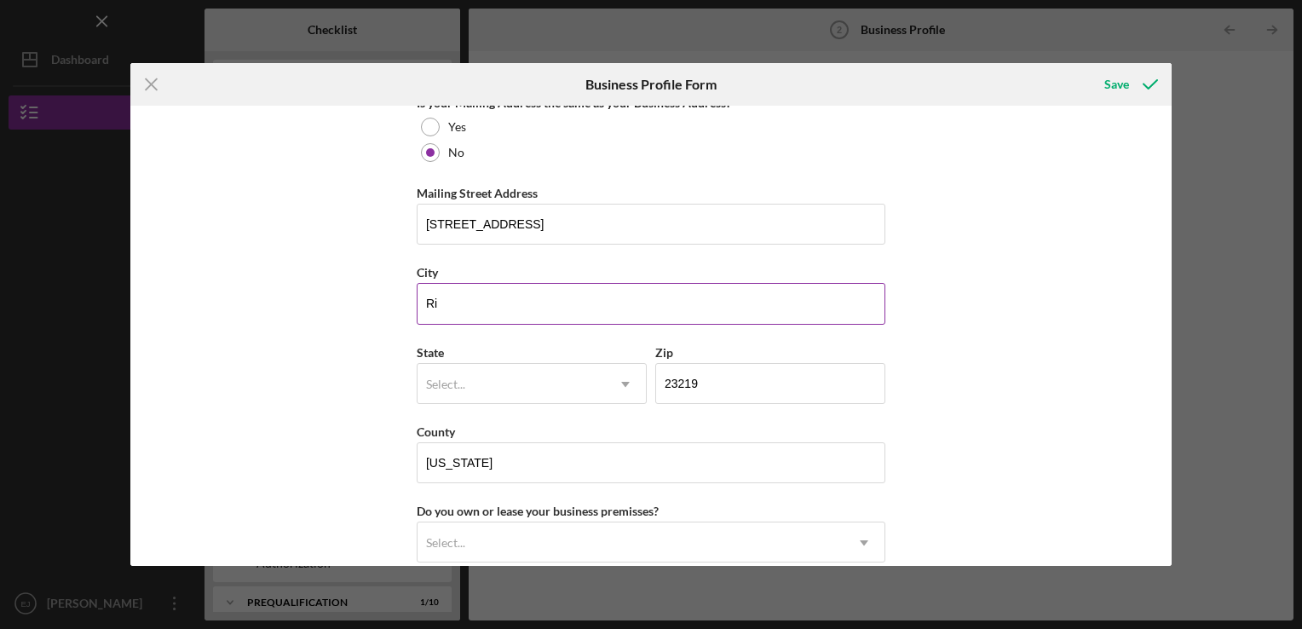
click at [449, 296] on input "Ri" at bounding box center [651, 303] width 469 height 41
type input "[GEOGRAPHIC_DATA]"
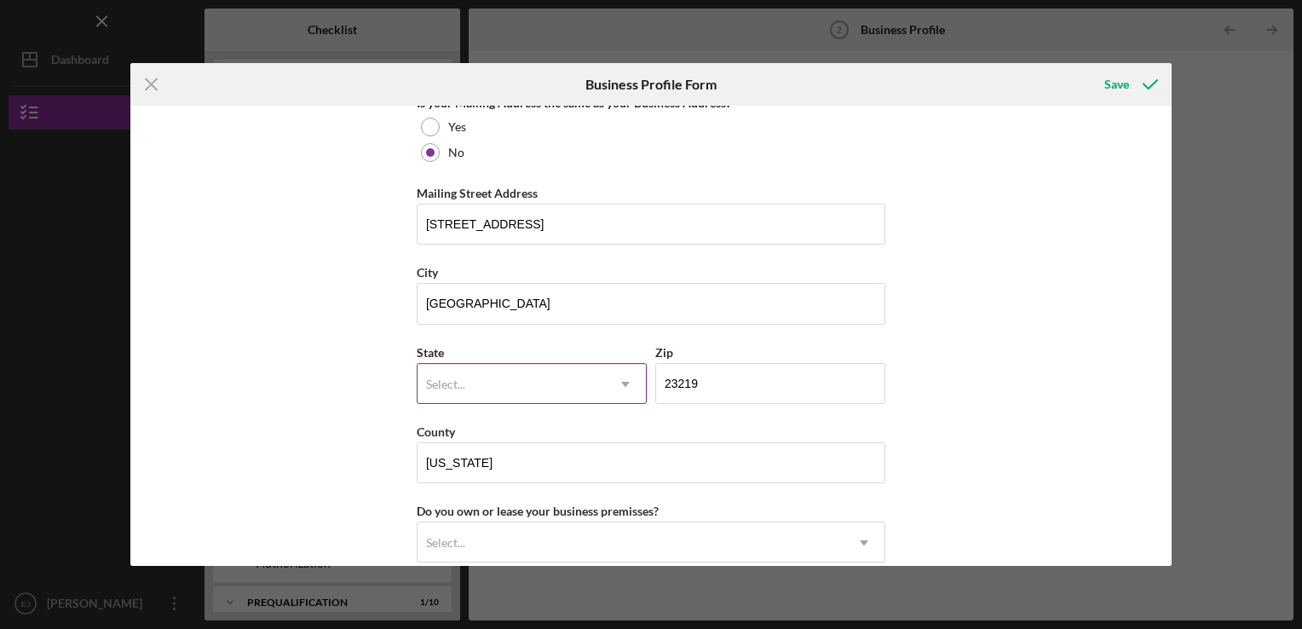
click at [443, 387] on div "Select..." at bounding box center [510, 384] width 187 height 39
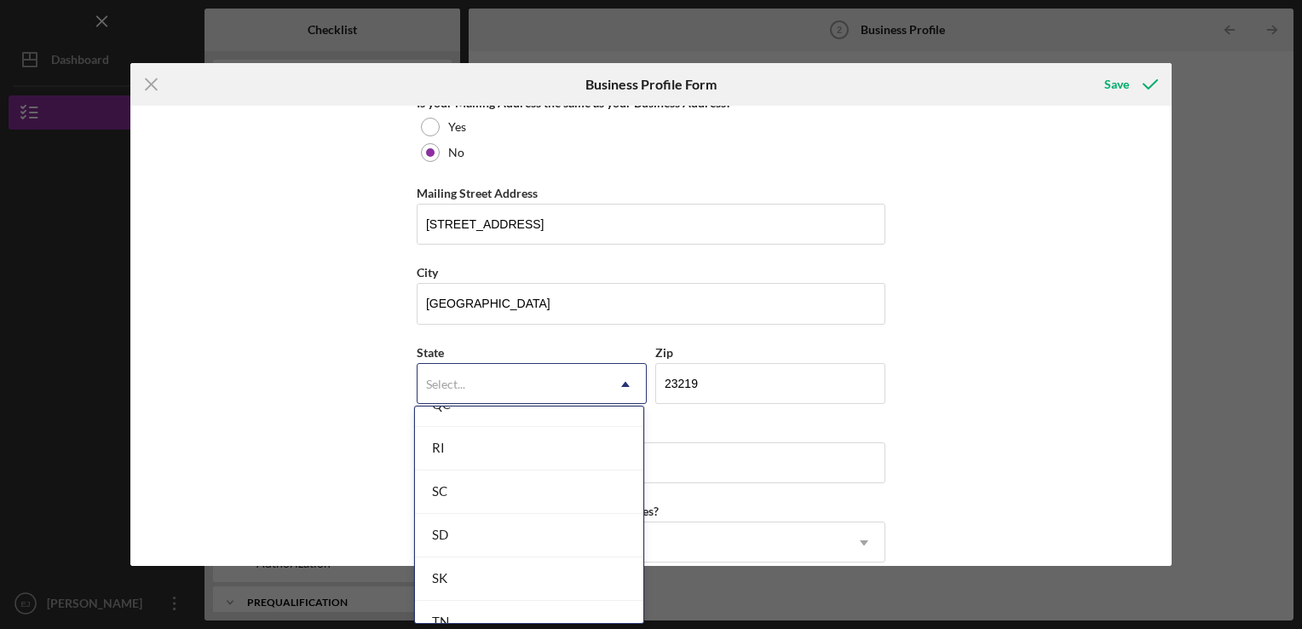
scroll to position [3071, 0]
click at [593, 476] on div "WI" at bounding box center [529, 484] width 228 height 43
click at [515, 394] on div "WI" at bounding box center [510, 384] width 187 height 39
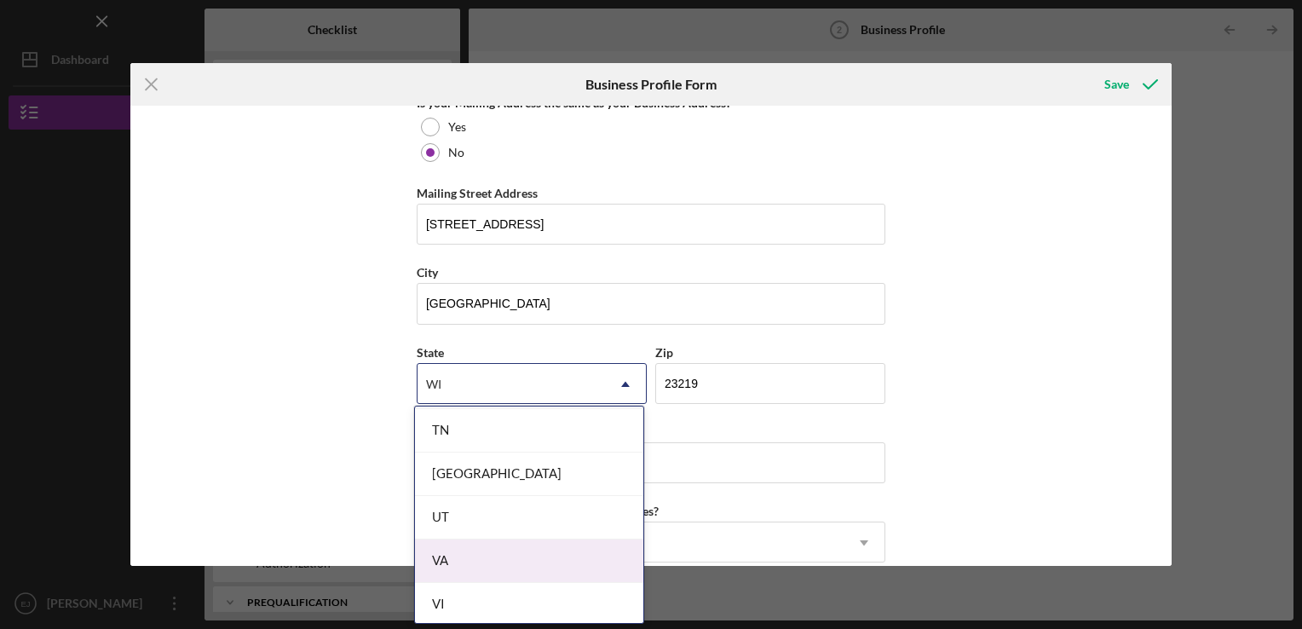
click at [607, 547] on div "VA" at bounding box center [529, 560] width 228 height 43
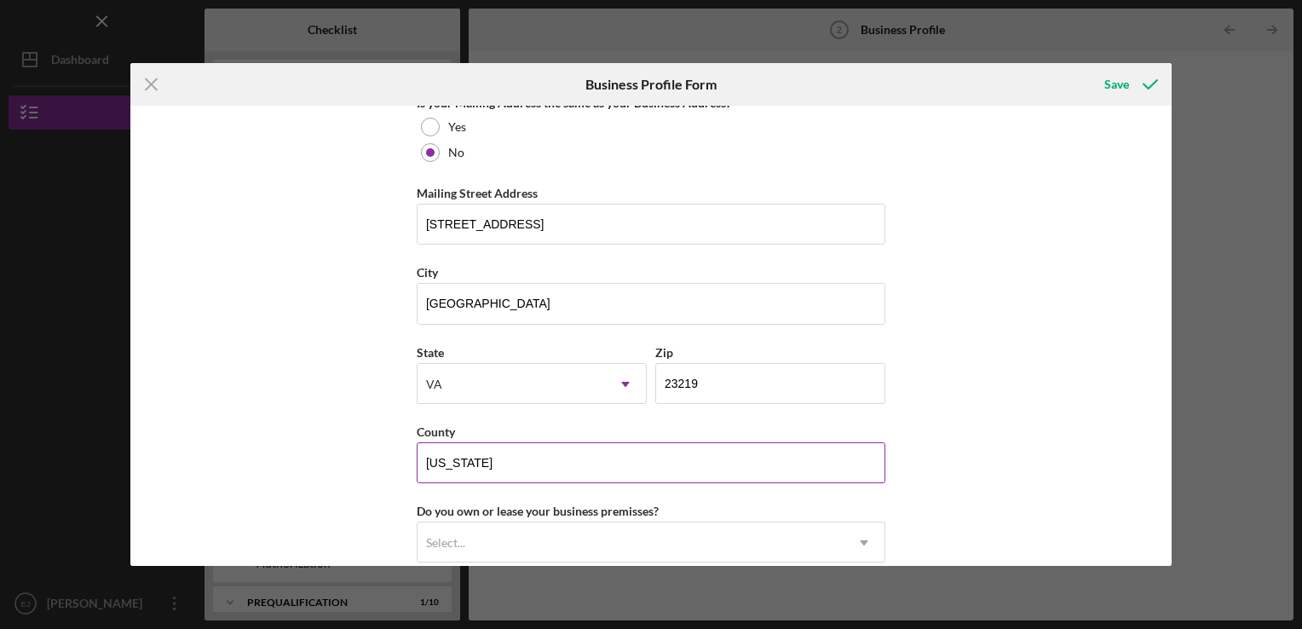
click at [526, 462] on input "[US_STATE]" at bounding box center [651, 462] width 469 height 41
type input "V"
click at [860, 540] on icon "Icon/Dropdown Arrow" at bounding box center [863, 542] width 41 height 41
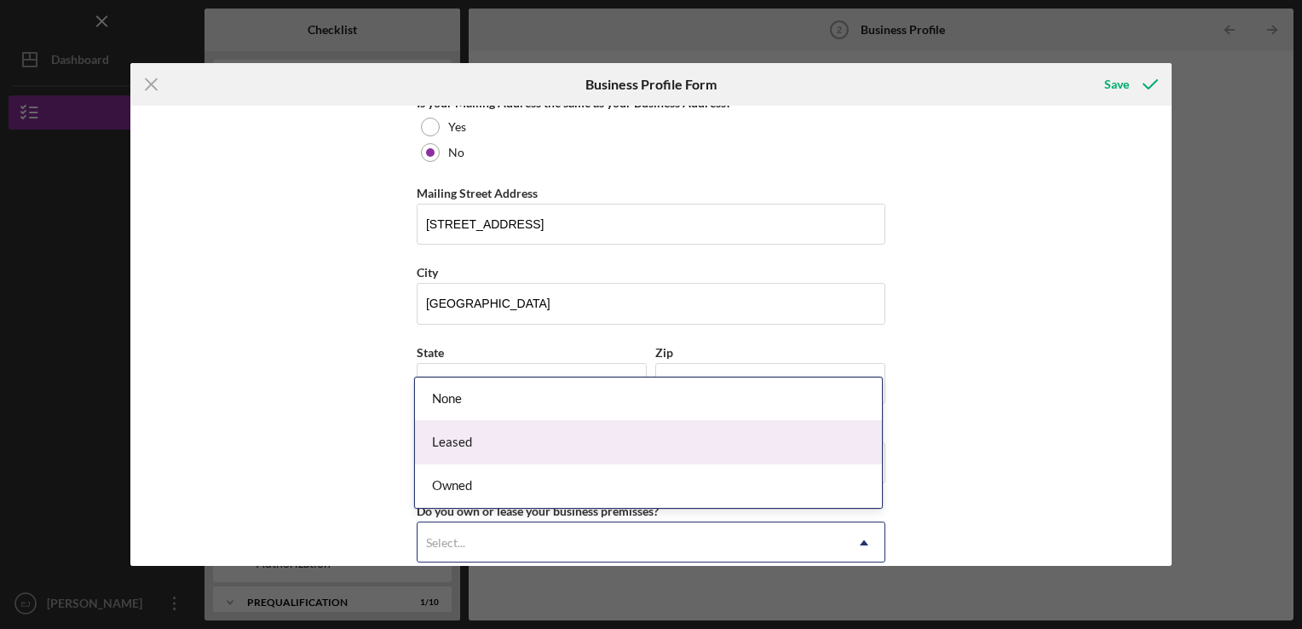
click at [813, 428] on div "Leased" at bounding box center [648, 442] width 467 height 43
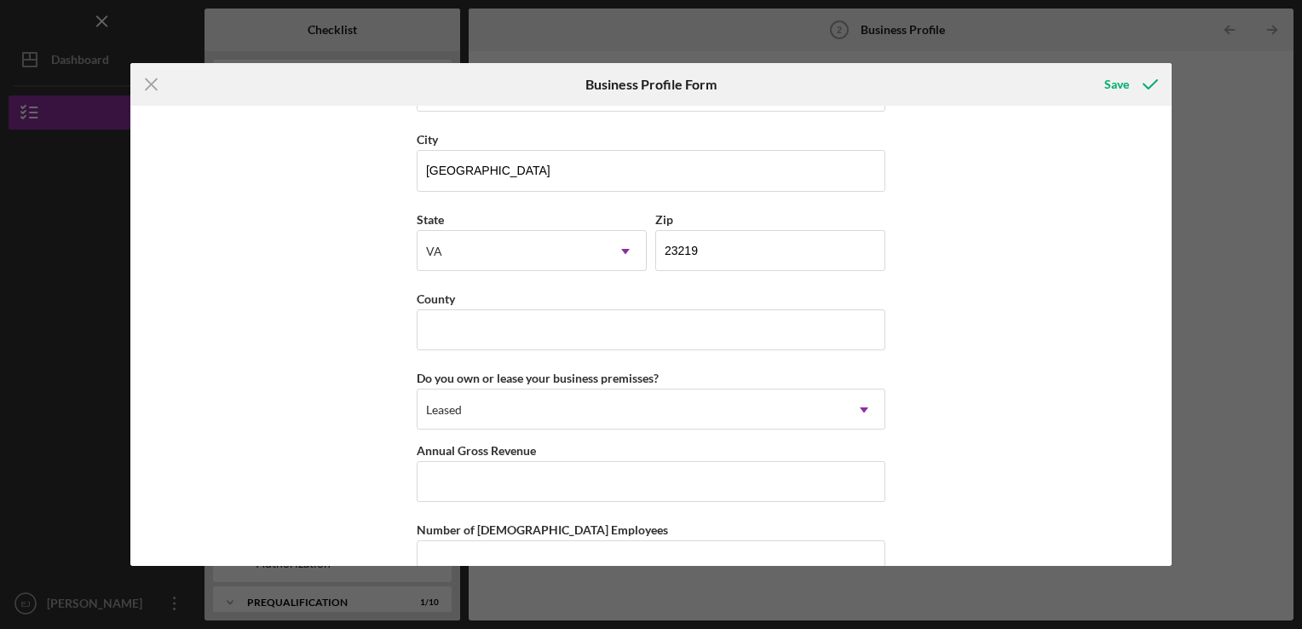
scroll to position [1724, 0]
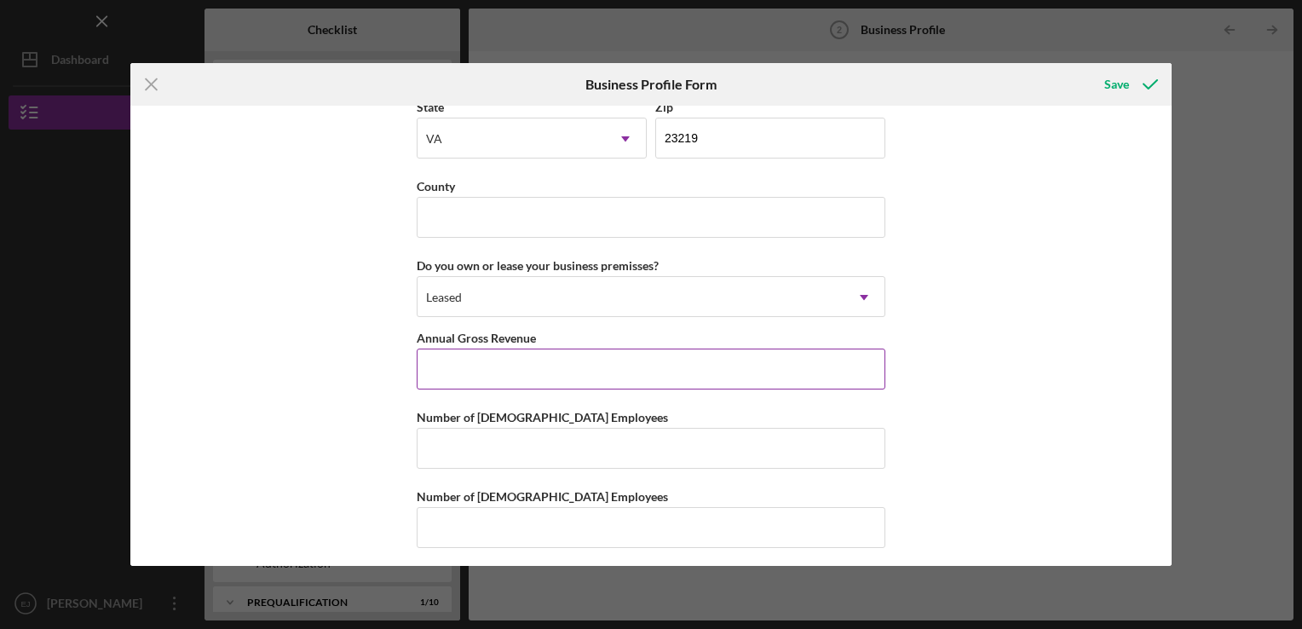
click at [606, 353] on input "Annual Gross Revenue" at bounding box center [651, 368] width 469 height 41
type input "$65,000"
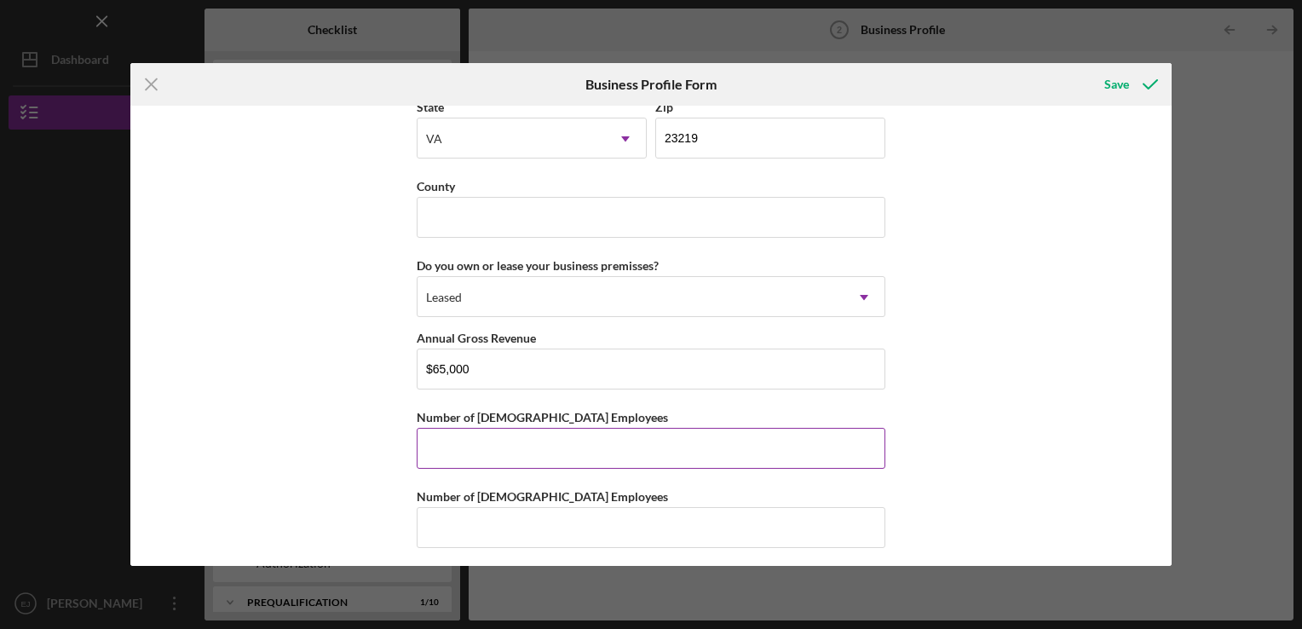
drag, startPoint x: 561, startPoint y: 450, endPoint x: 552, endPoint y: 453, distance: 9.2
click at [552, 453] on input "Number of [DEMOGRAPHIC_DATA] Employees" at bounding box center [651, 448] width 469 height 41
type input "3"
drag, startPoint x: 542, startPoint y: 530, endPoint x: 532, endPoint y: 529, distance: 9.4
click at [532, 529] on input "Number of [DEMOGRAPHIC_DATA] Employees" at bounding box center [651, 527] width 469 height 41
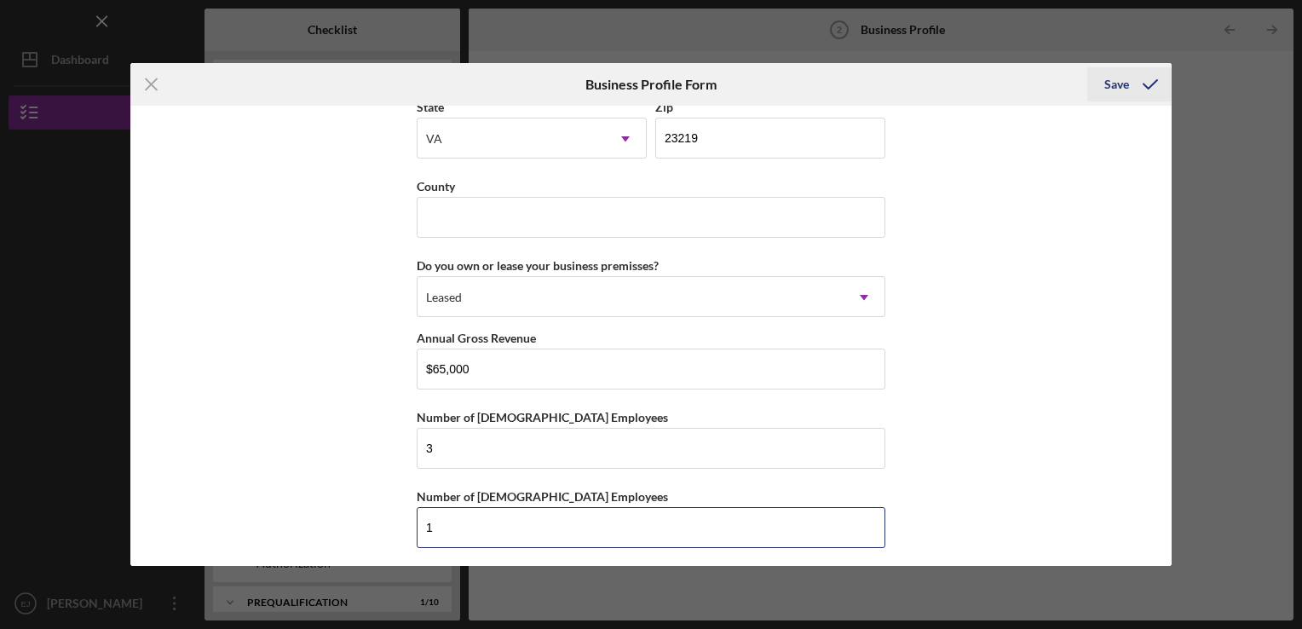
type input "1"
click at [1111, 90] on div "Save" at bounding box center [1116, 84] width 25 height 34
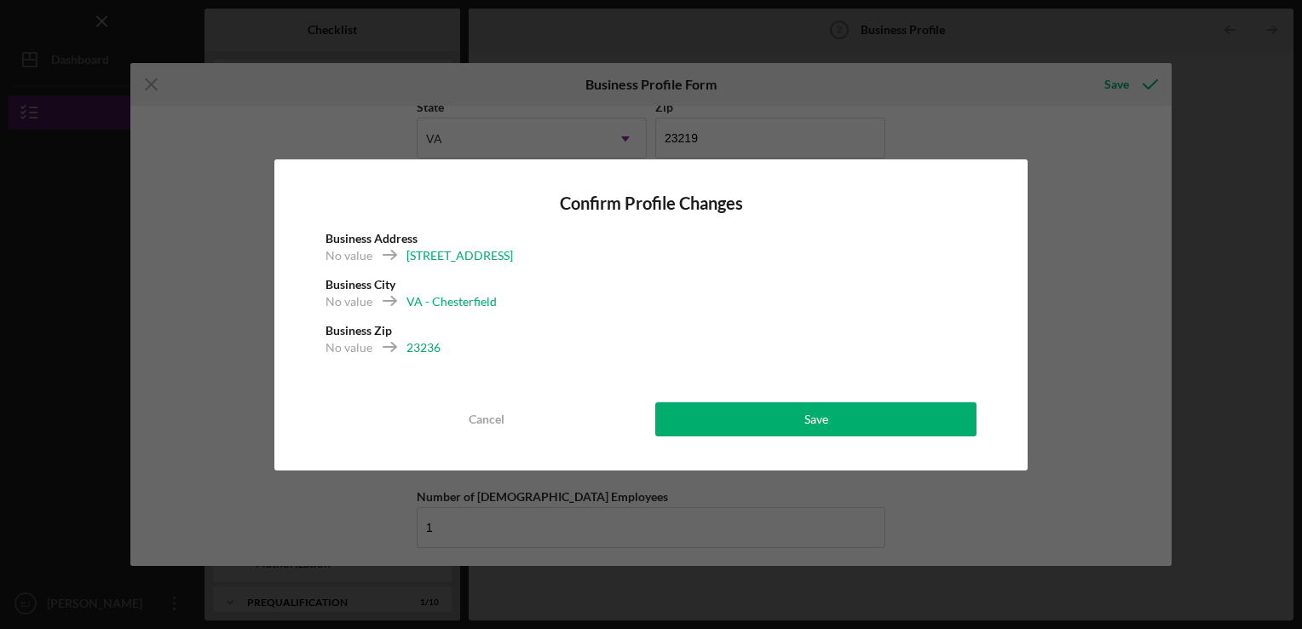
click at [388, 347] on line at bounding box center [389, 347] width 12 height 0
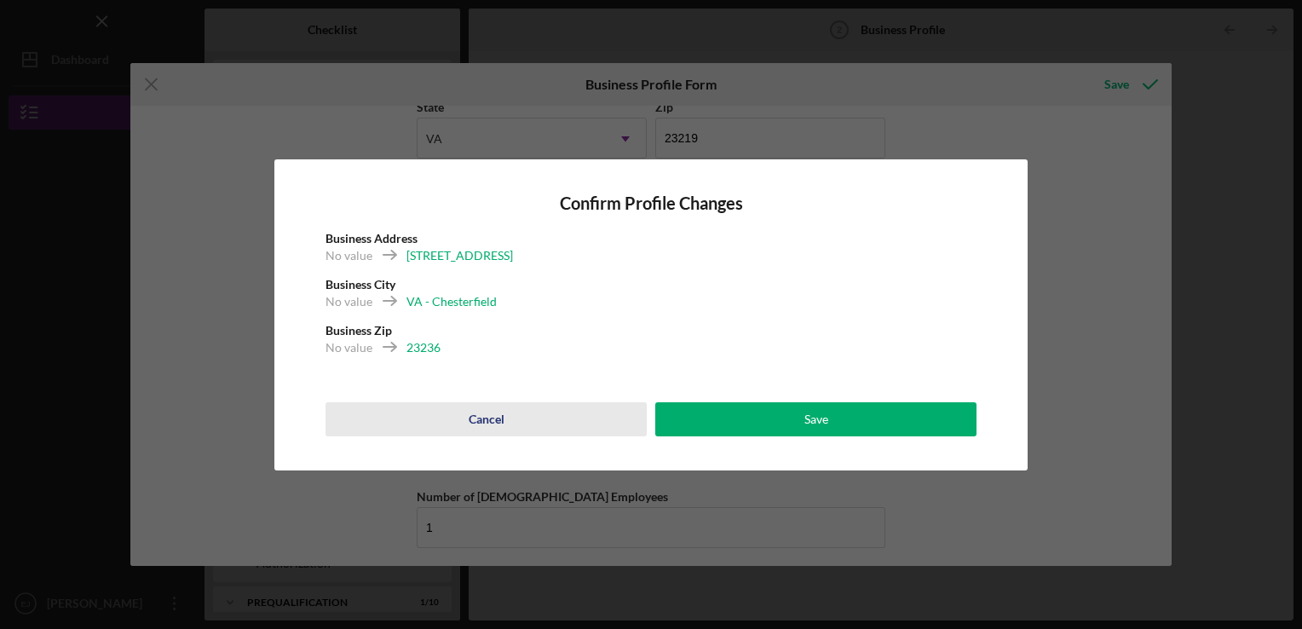
click at [511, 428] on button "Cancel" at bounding box center [485, 419] width 321 height 34
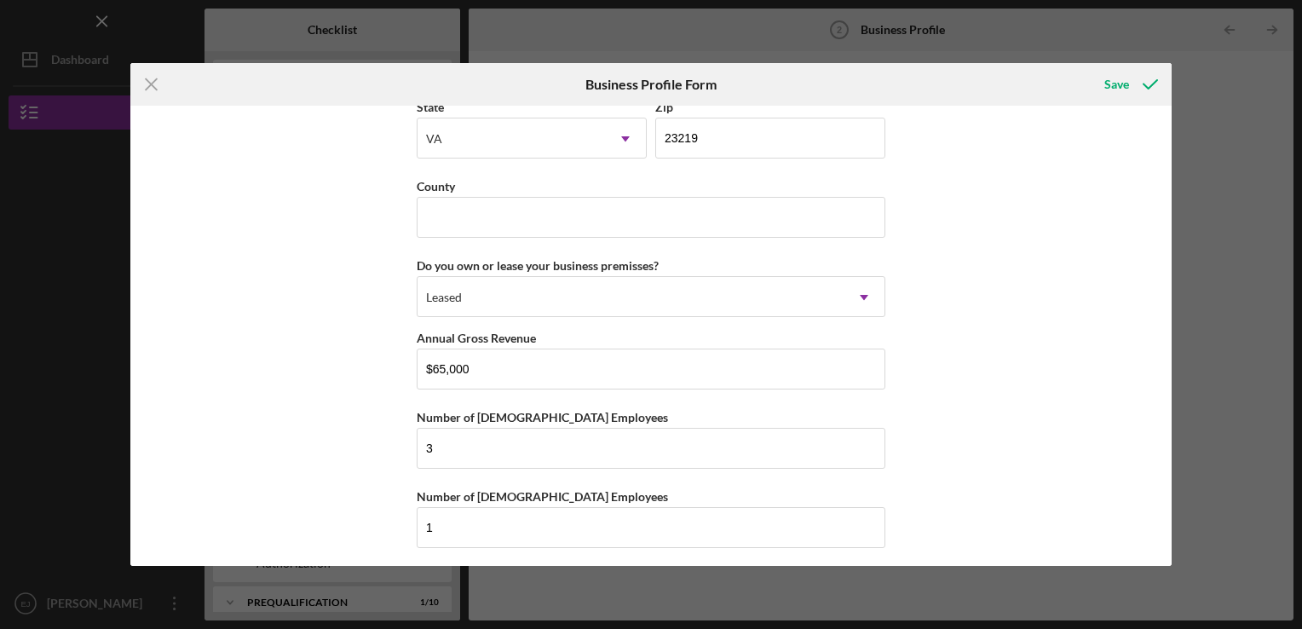
drag, startPoint x: 1165, startPoint y: 528, endPoint x: 1176, endPoint y: 444, distance: 84.9
drag, startPoint x: 1176, startPoint y: 444, endPoint x: 1149, endPoint y: 426, distance: 31.9
click at [1149, 426] on div "Business Name In The Beginning Incubator DBA In The Beginning Incubator and Fun…" at bounding box center [650, 336] width 1041 height 460
drag, startPoint x: 1149, startPoint y: 426, endPoint x: 1172, endPoint y: 538, distance: 114.8
drag, startPoint x: 1172, startPoint y: 538, endPoint x: 1130, endPoint y: 244, distance: 297.8
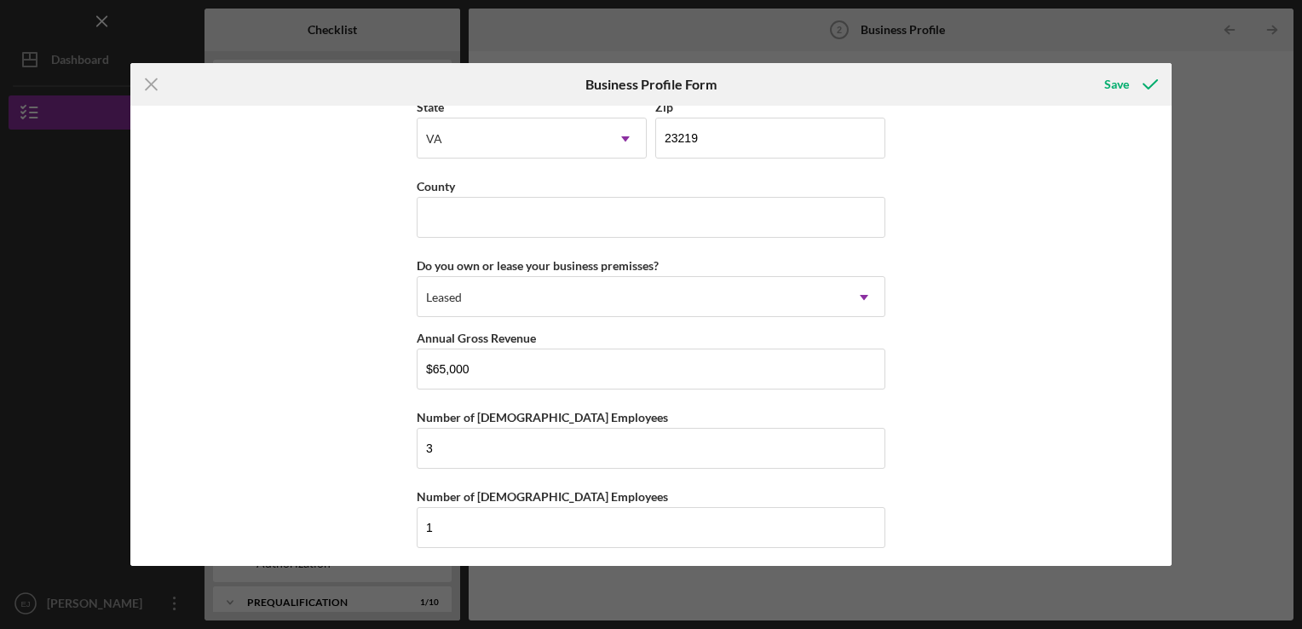
click at [1130, 244] on div "Business Name In The Beginning Incubator DBA In The Beginning Incubator and Fun…" at bounding box center [650, 336] width 1041 height 460
drag, startPoint x: 1166, startPoint y: 485, endPoint x: 1087, endPoint y: 474, distance: 79.9
drag, startPoint x: 1150, startPoint y: 391, endPoint x: 411, endPoint y: 353, distance: 739.5
click at [411, 353] on div "Business Name In The Beginning Incubator DBA In The Beginning Incubator and Fun…" at bounding box center [650, 336] width 1041 height 460
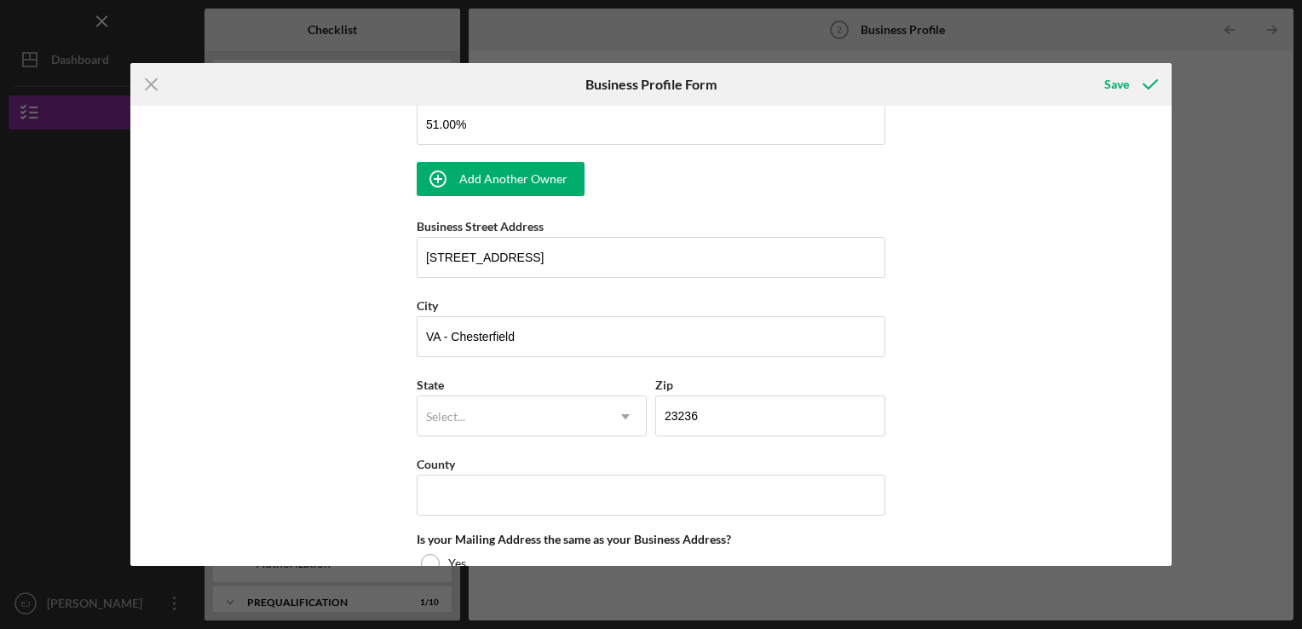
scroll to position [1017, 0]
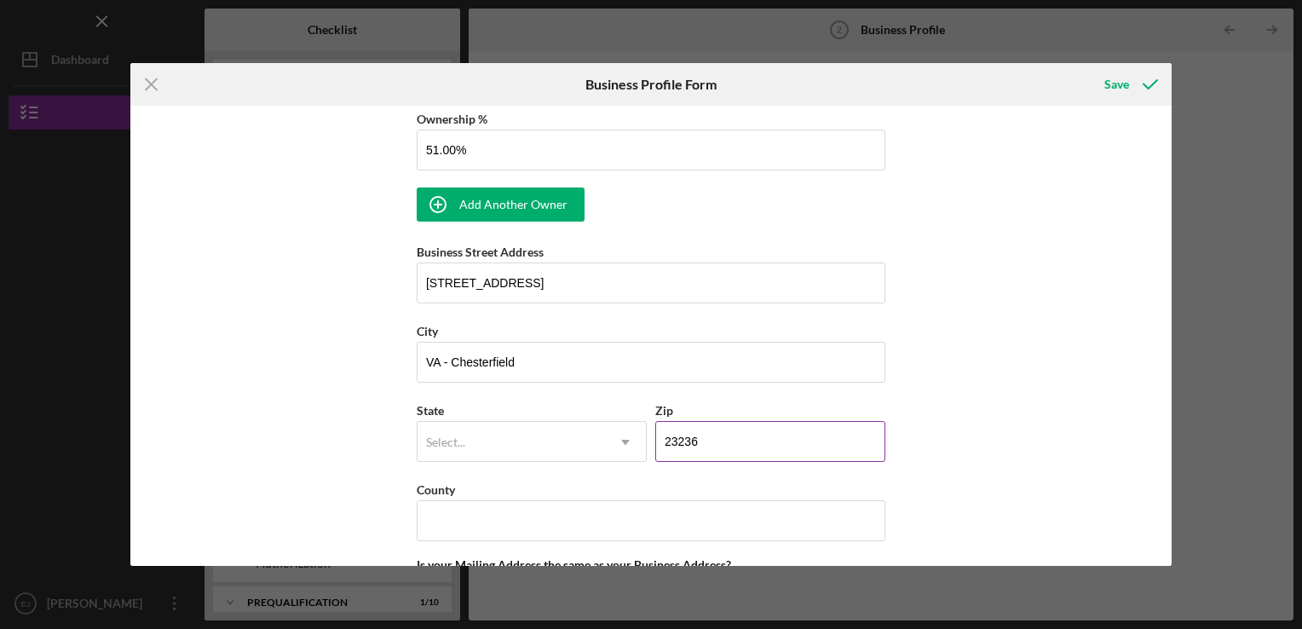
click at [726, 429] on input "23236" at bounding box center [770, 441] width 230 height 41
type input "2####"
type input "23832"
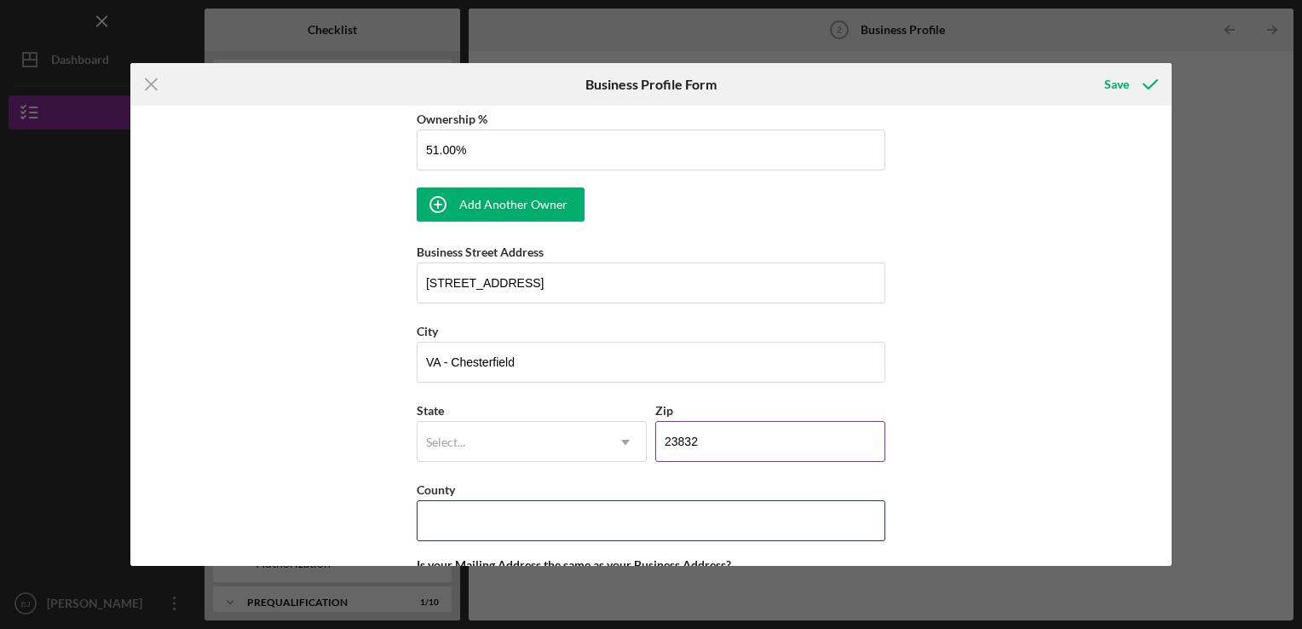
type input "[US_STATE]"
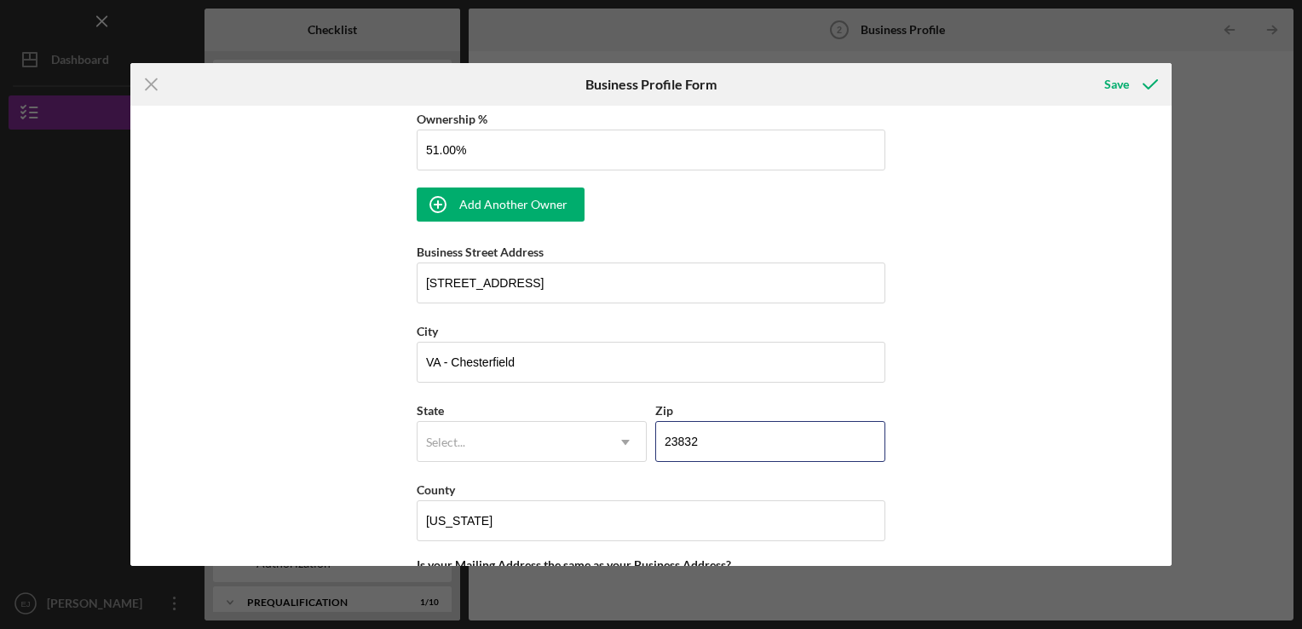
type input "23832"
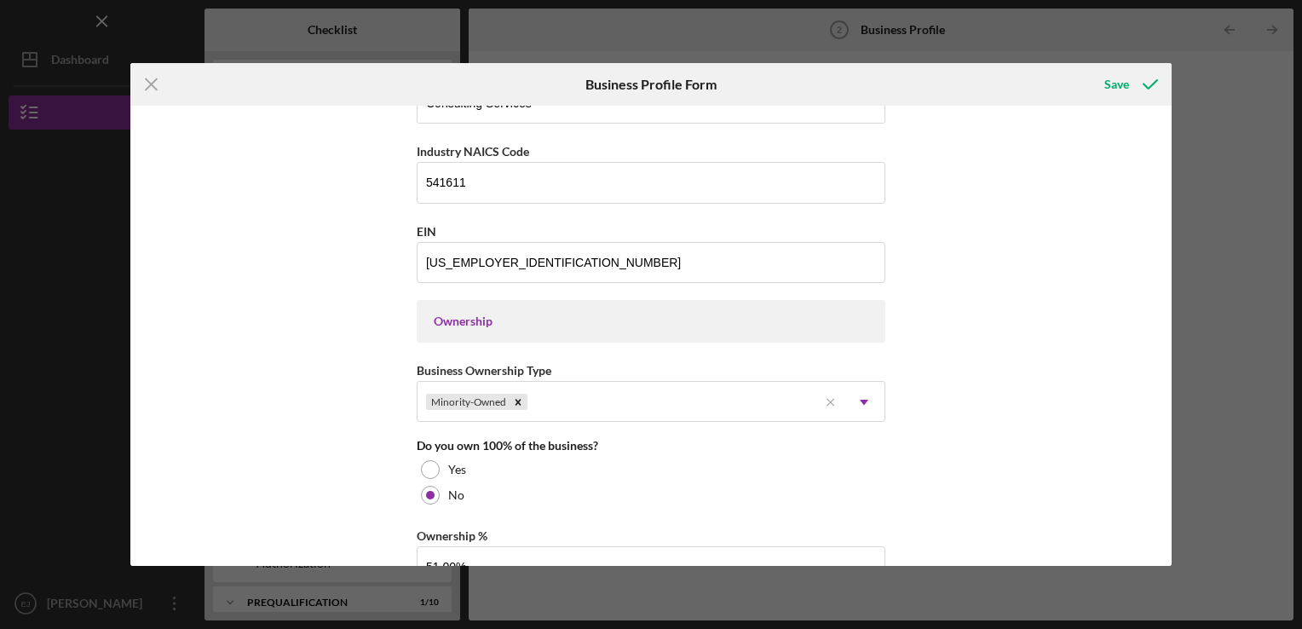
scroll to position [610, 0]
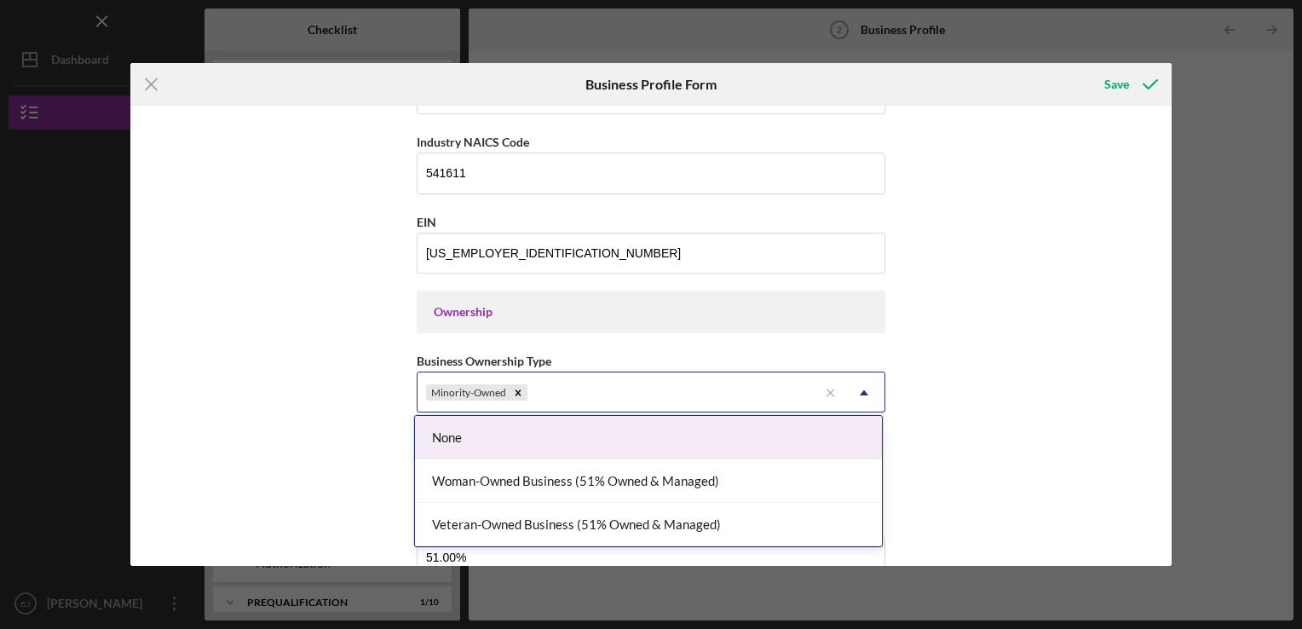
click at [866, 385] on icon "Icon/Dropdown Arrow" at bounding box center [863, 392] width 41 height 41
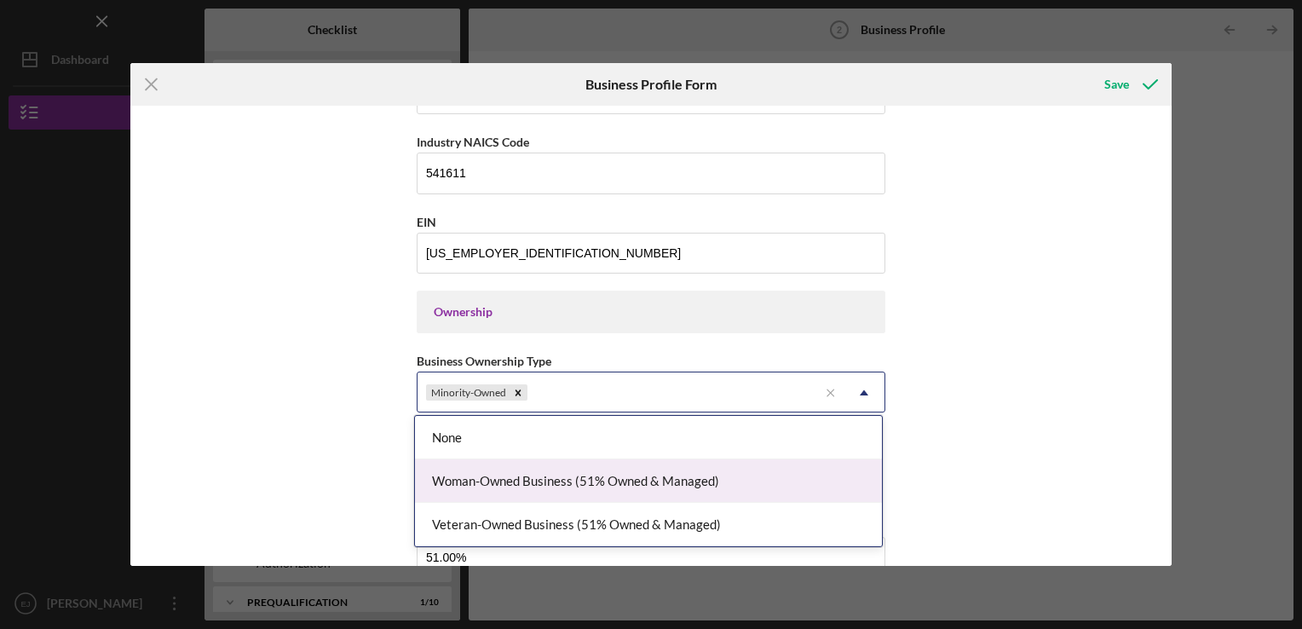
click at [797, 489] on div "Woman-Owned Business (51% Owned & Managed)" at bounding box center [648, 480] width 467 height 43
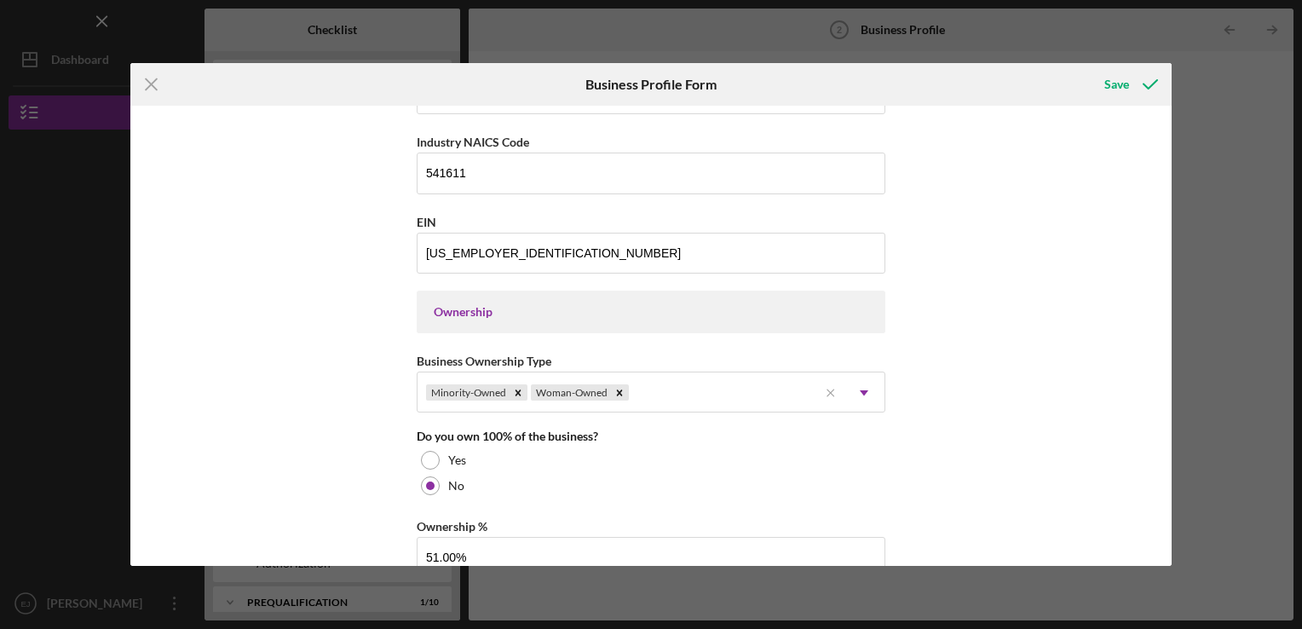
drag, startPoint x: 1164, startPoint y: 317, endPoint x: 1163, endPoint y: 281, distance: 35.8
click at [1163, 281] on div "Business Name In The Beginning Incubator DBA In The Beginning Incubator and Fun…" at bounding box center [650, 336] width 1041 height 460
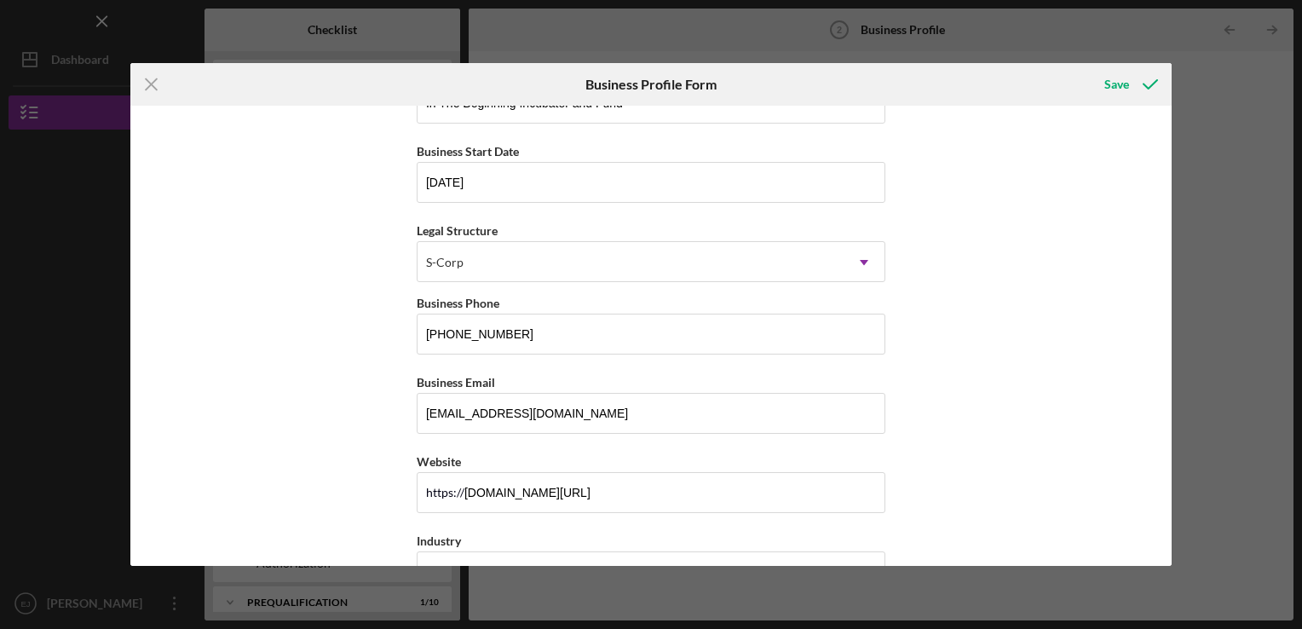
scroll to position [0, 0]
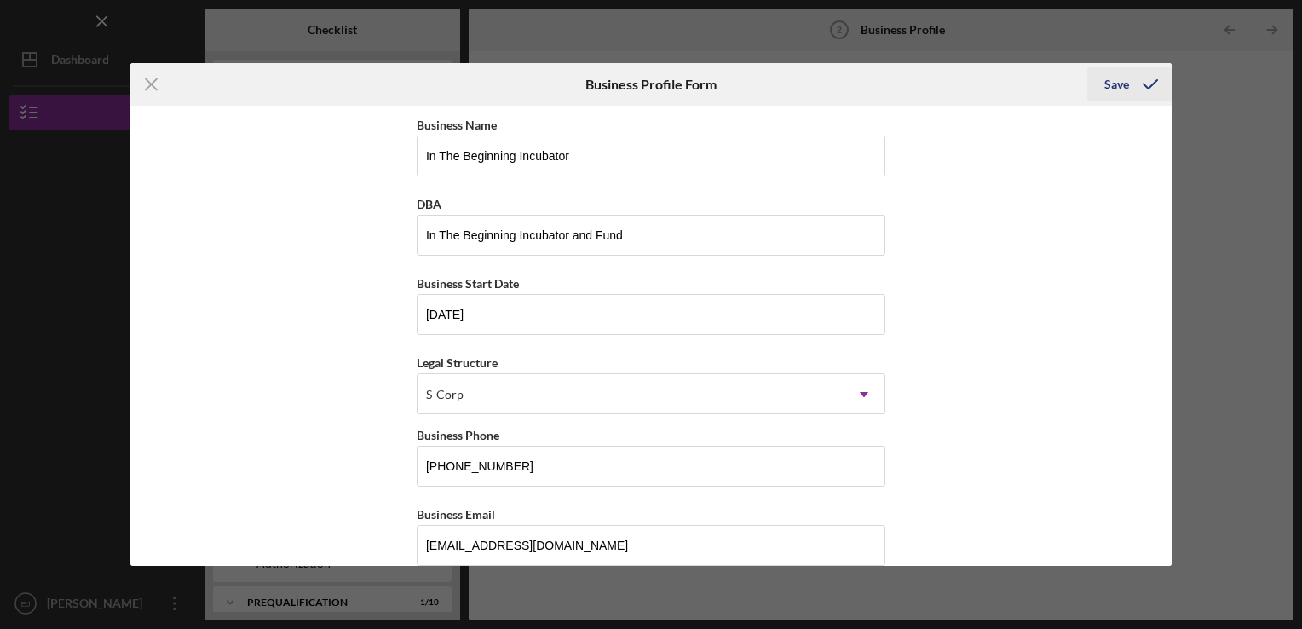
click at [1112, 80] on div "Save" at bounding box center [1116, 84] width 25 height 34
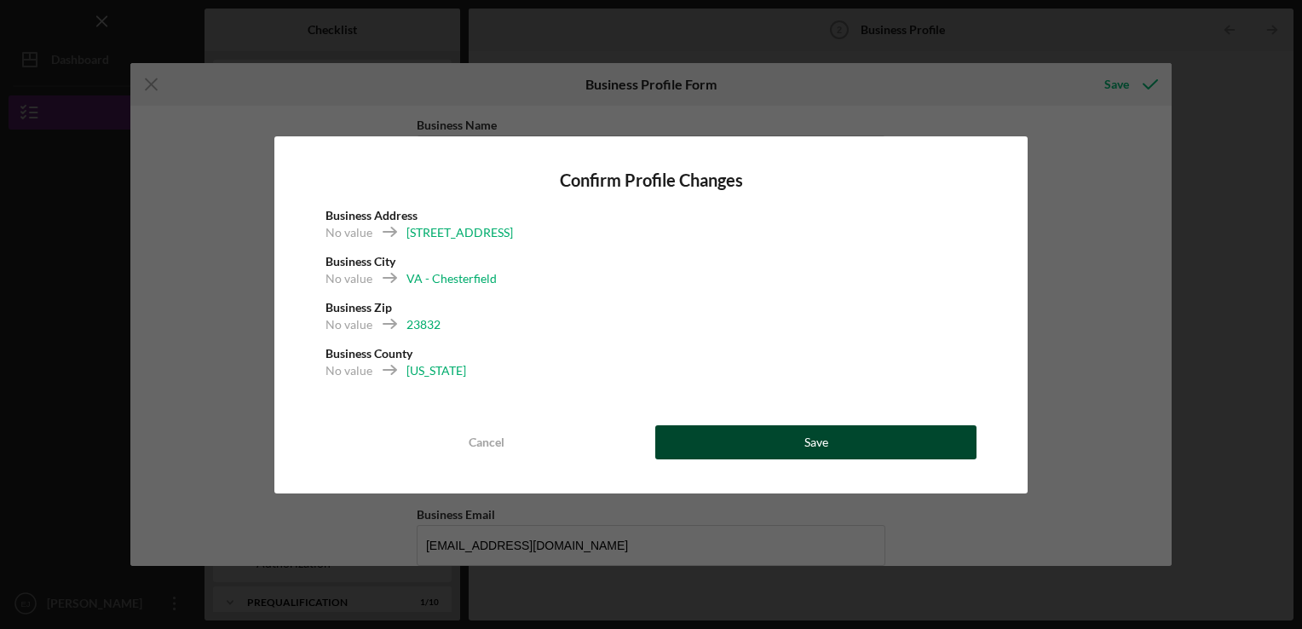
click at [879, 438] on button "Save" at bounding box center [815, 442] width 321 height 34
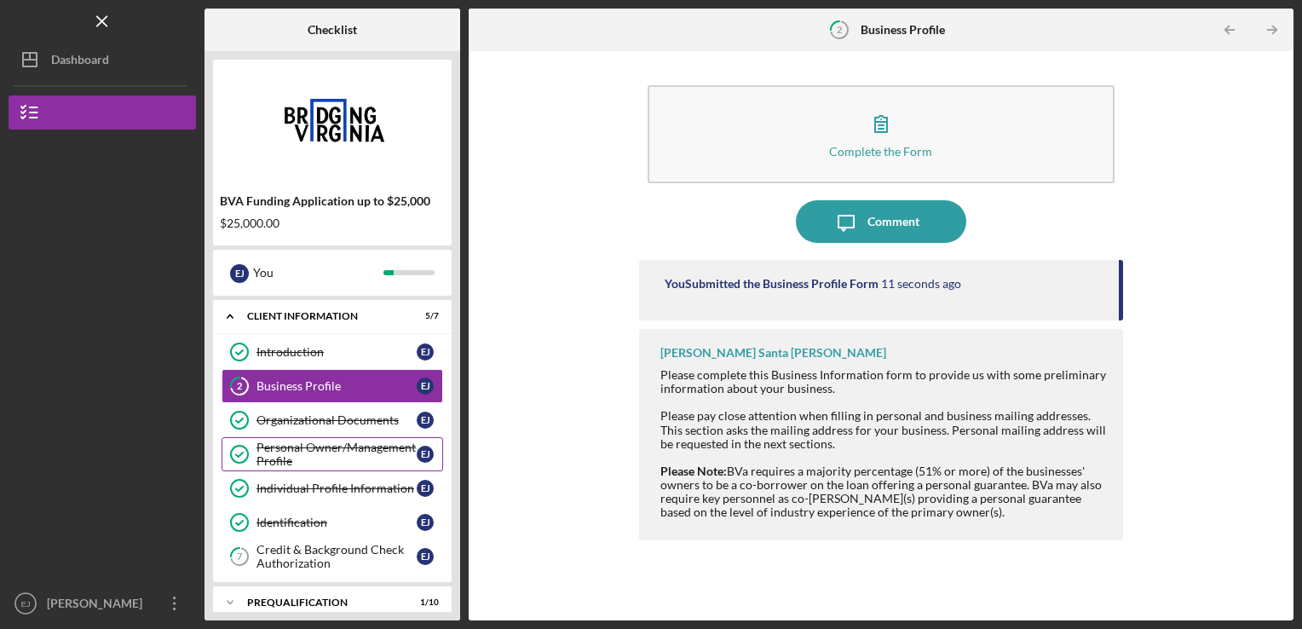
click at [323, 447] on div "Personal Owner/Management Profile" at bounding box center [336, 453] width 160 height 27
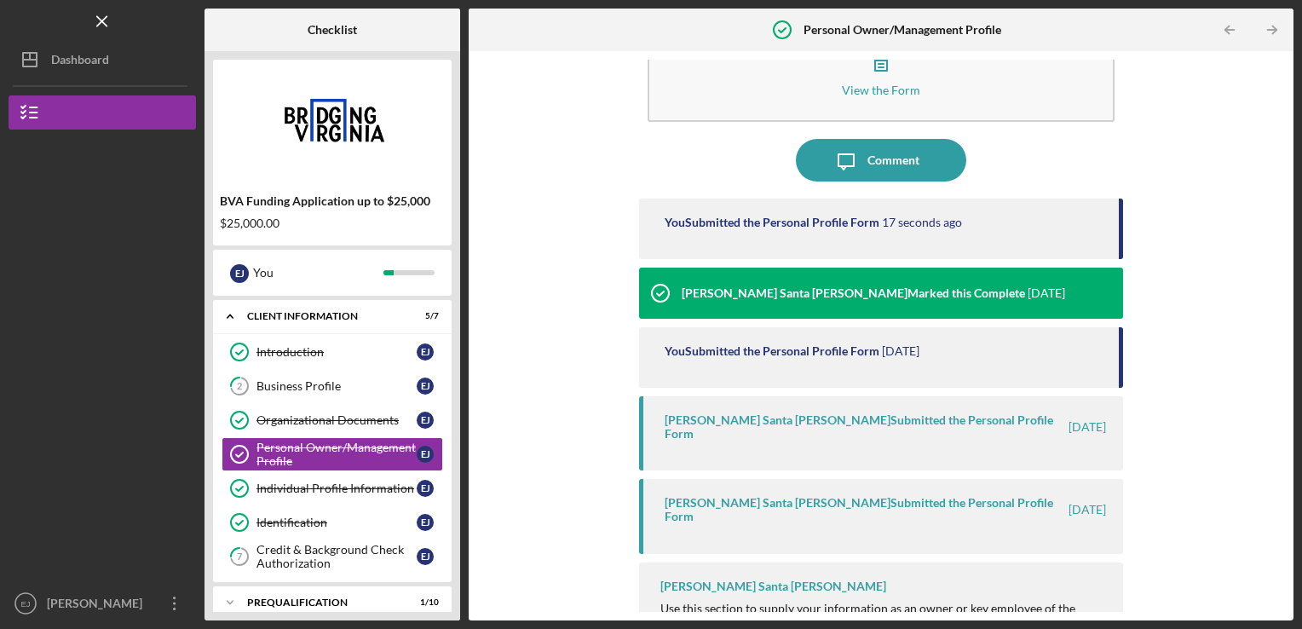
scroll to position [68, 0]
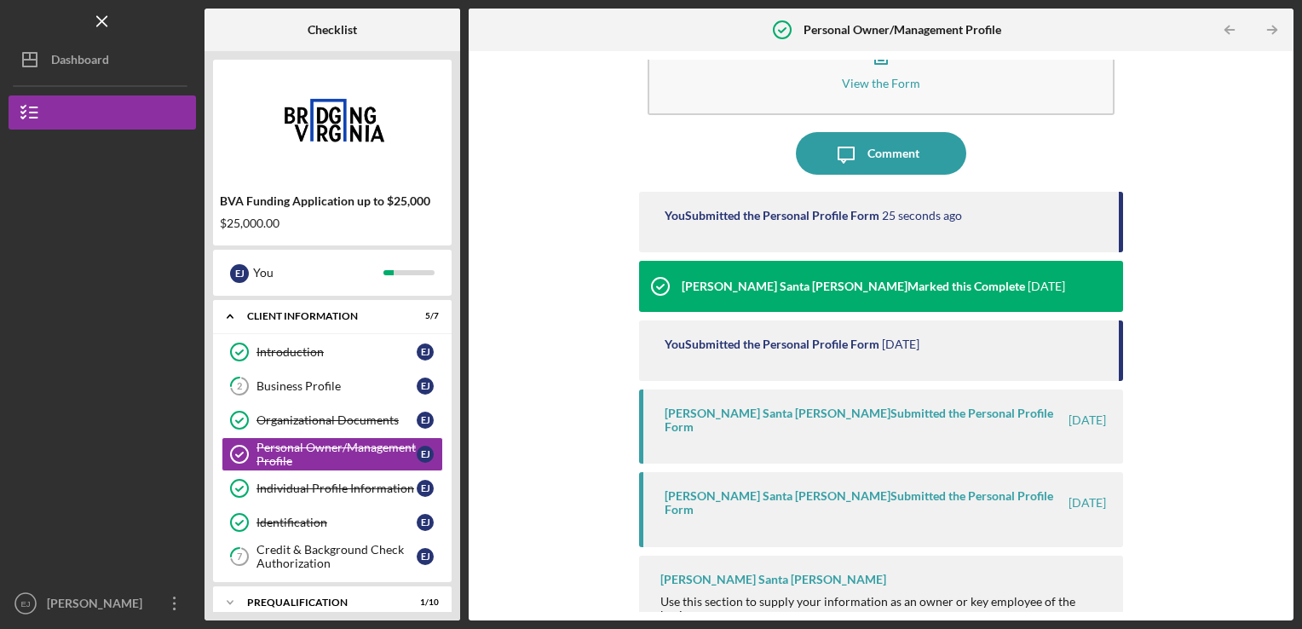
click at [848, 489] on div "[PERSON_NAME] Santa [PERSON_NAME] Submitted the Personal Profile Form" at bounding box center [865, 502] width 402 height 27
